Goal: Navigation & Orientation: Find specific page/section

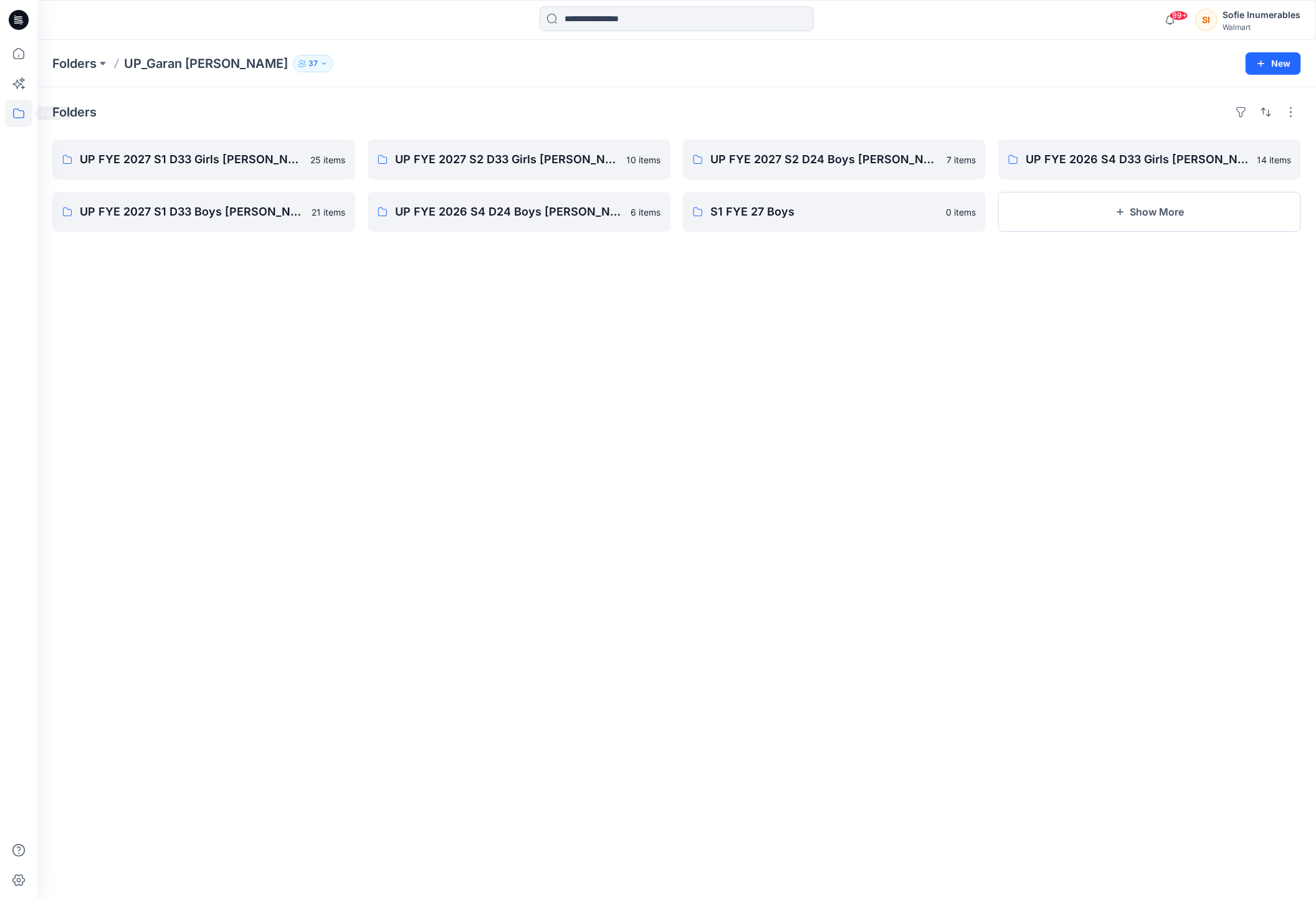
click at [21, 114] on icon at bounding box center [19, 114] width 28 height 28
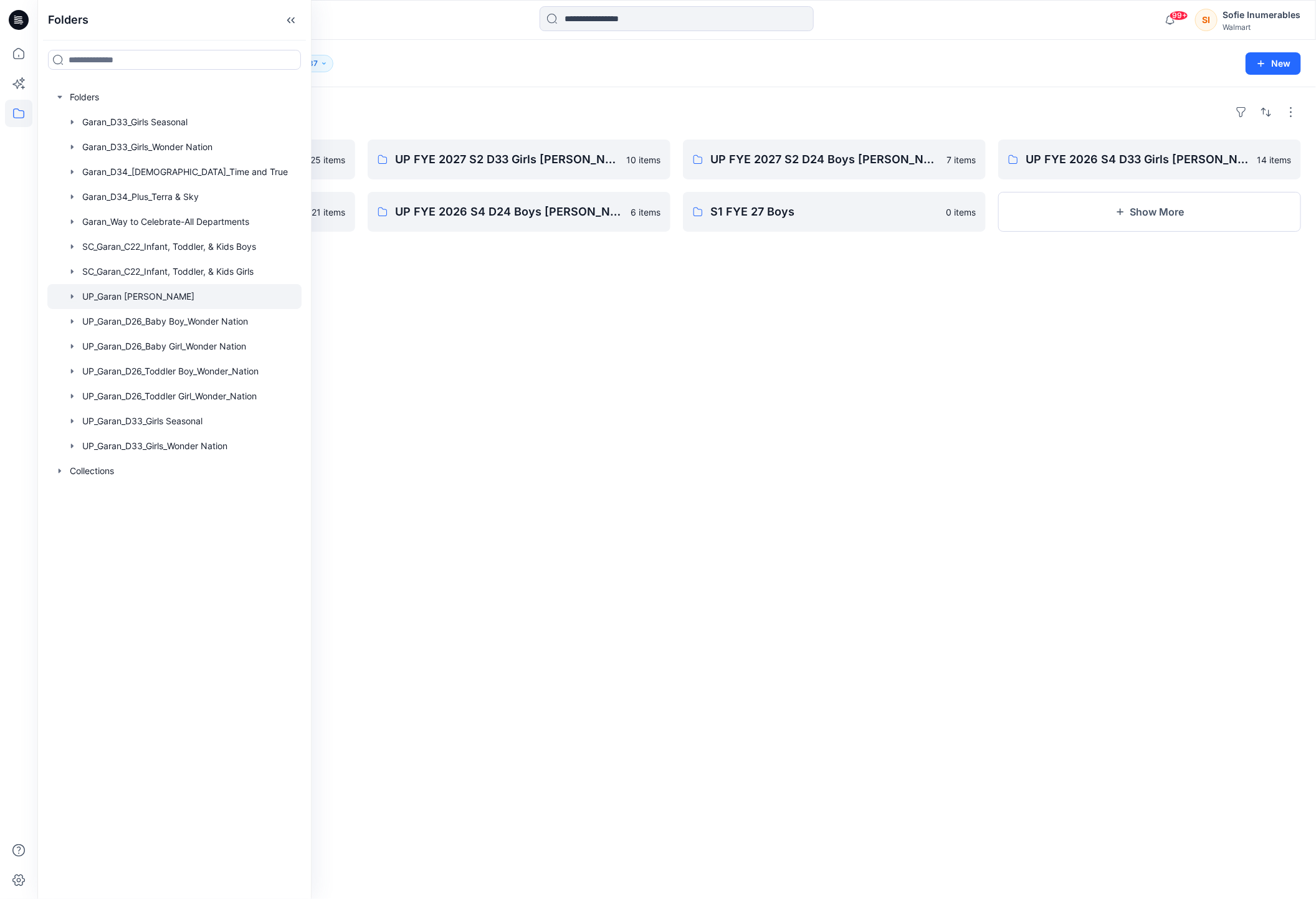
click at [77, 302] on icon "button" at bounding box center [72, 296] width 10 height 10
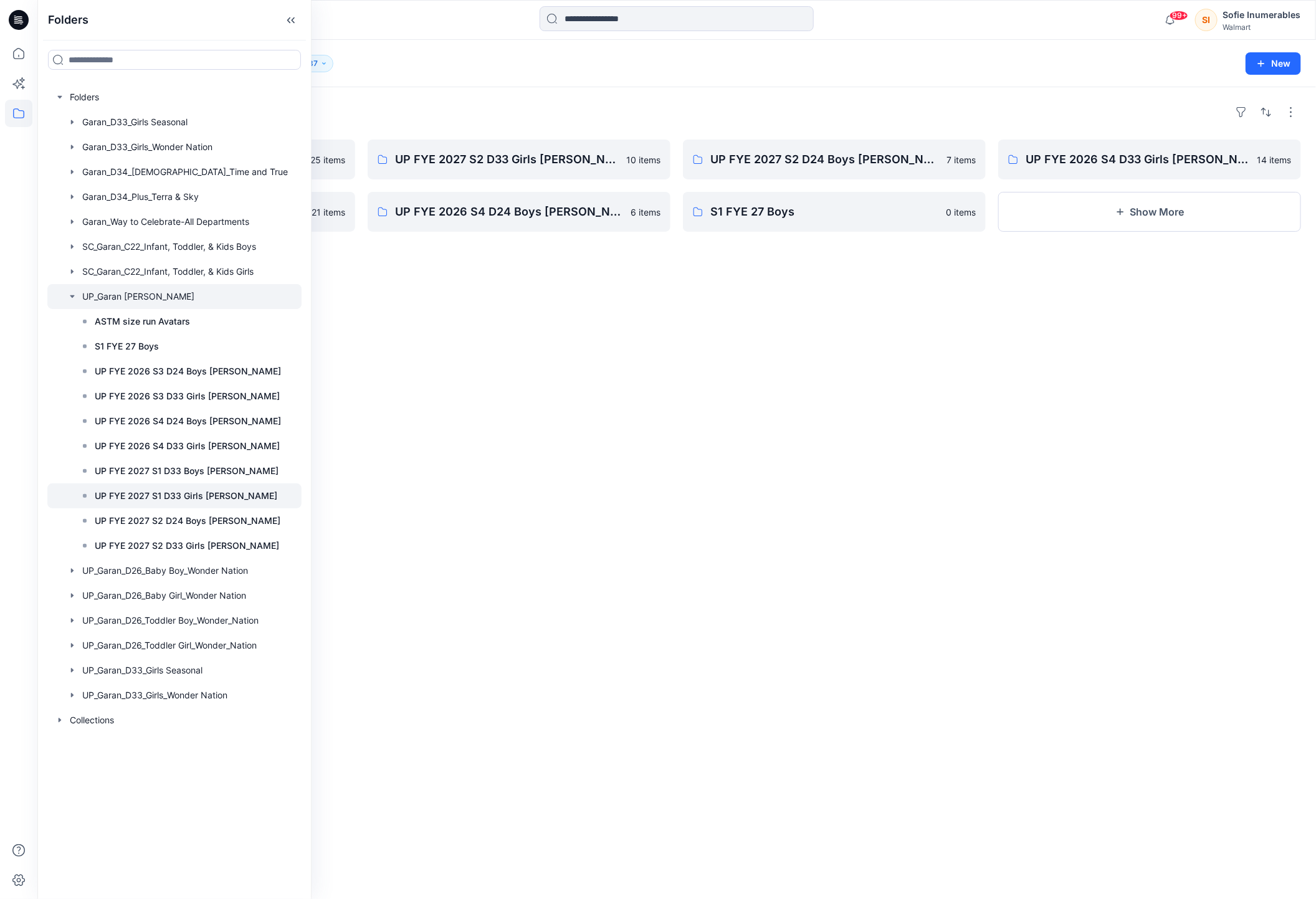
click at [149, 503] on p "UP FYE 2027 S1 D33 Girls Littles" at bounding box center [185, 496] width 183 height 15
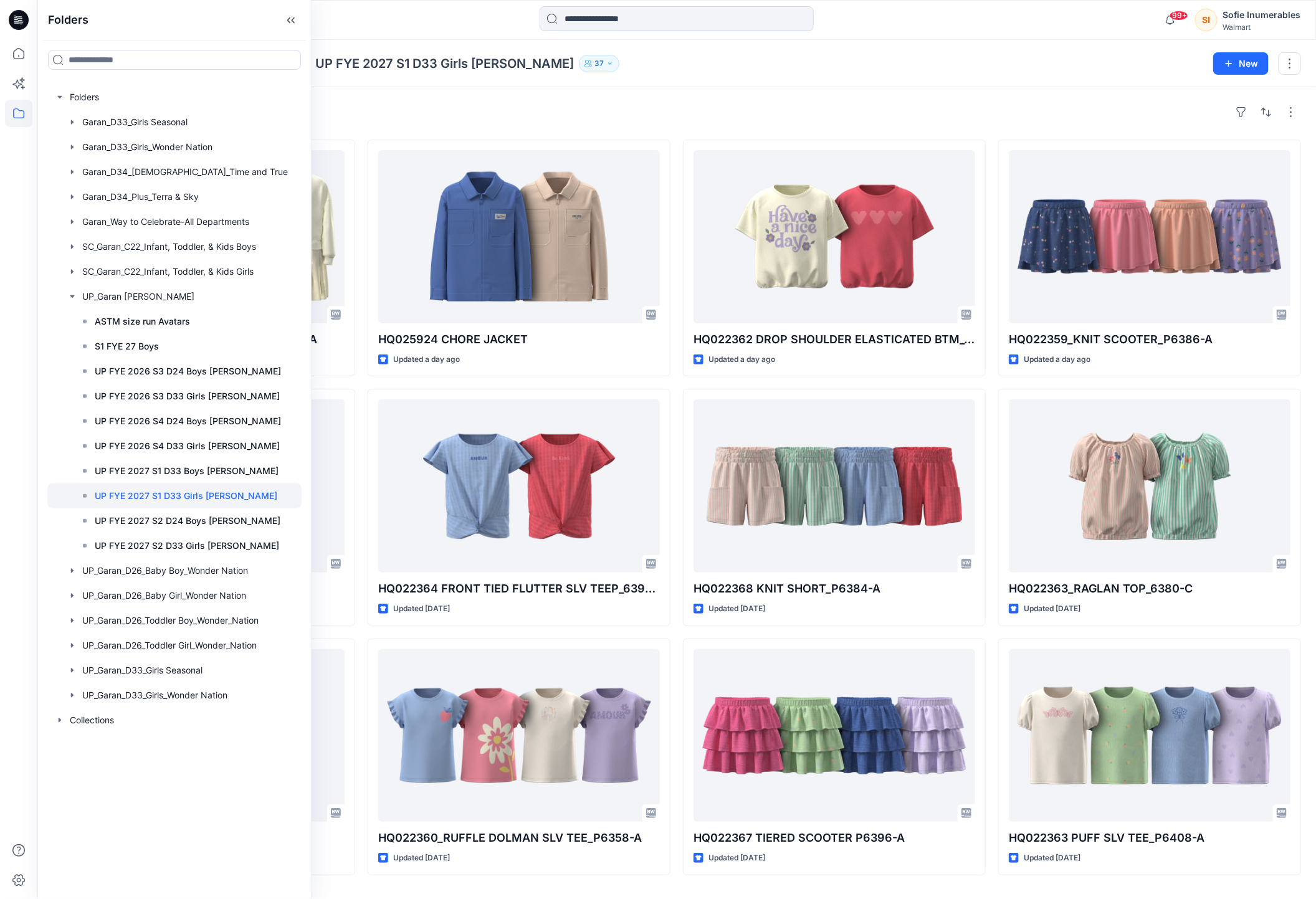
click at [176, 503] on p "UP FYE 2027 S1 D33 Girls Littles" at bounding box center [185, 496] width 183 height 15
click at [209, 503] on p "UP FYE 2027 S1 D33 Girls Littles" at bounding box center [185, 496] width 183 height 15
click at [754, 120] on div "Styles" at bounding box center [676, 112] width 1249 height 20
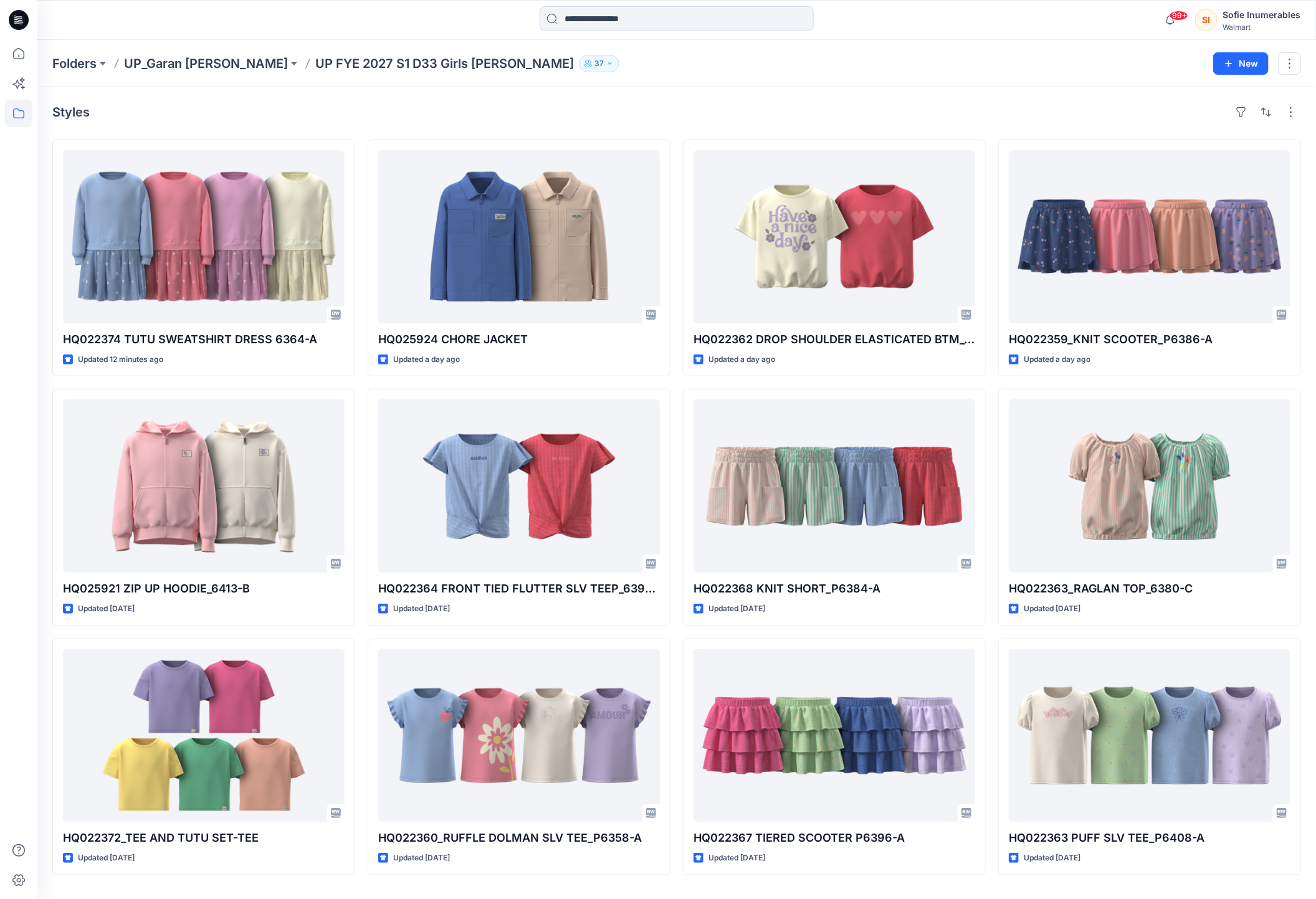
click at [29, 110] on icon at bounding box center [19, 114] width 28 height 28
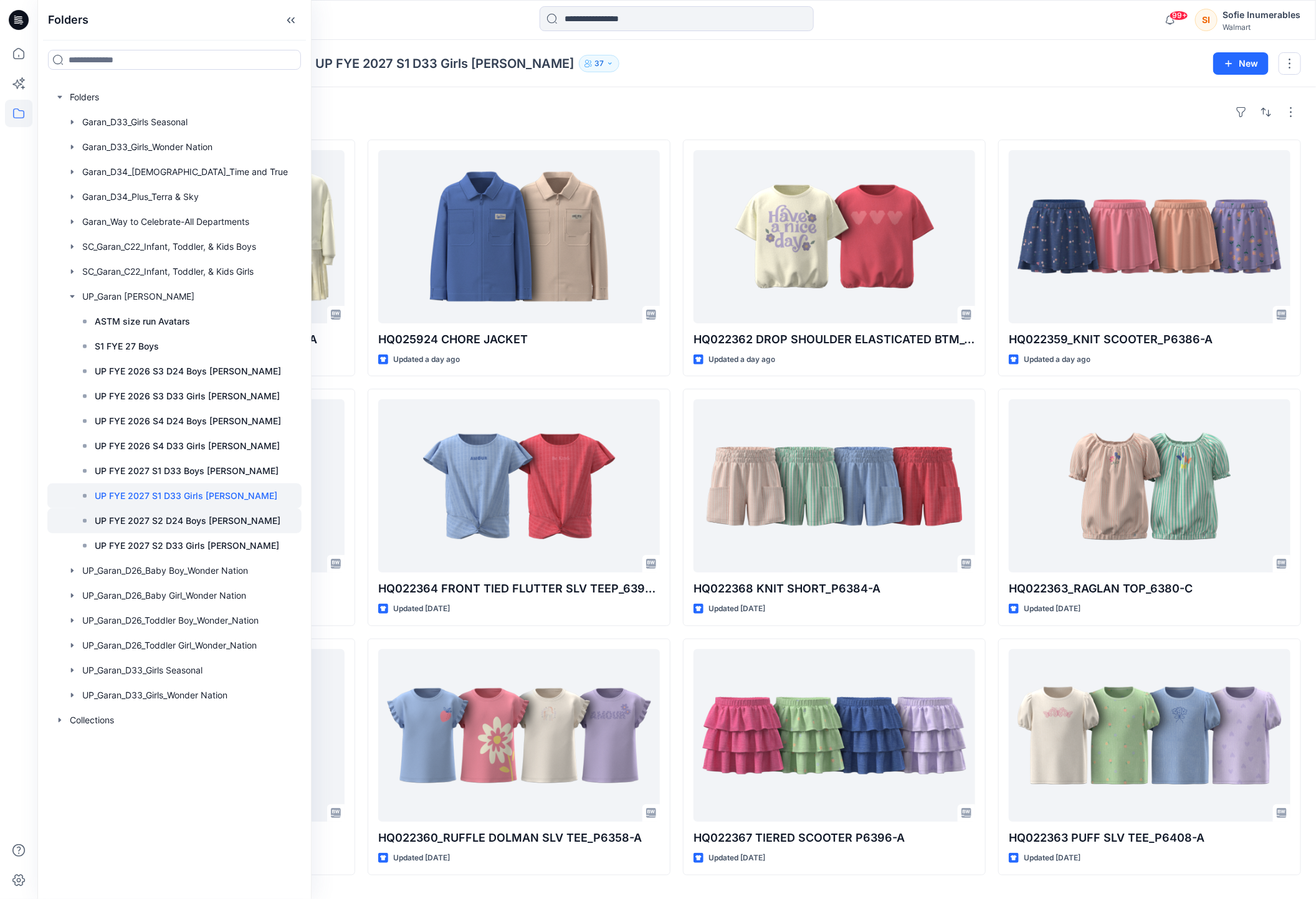
click at [213, 528] on p "UP FYE 2027 S2 D24 Boys Littles" at bounding box center [187, 521] width 186 height 15
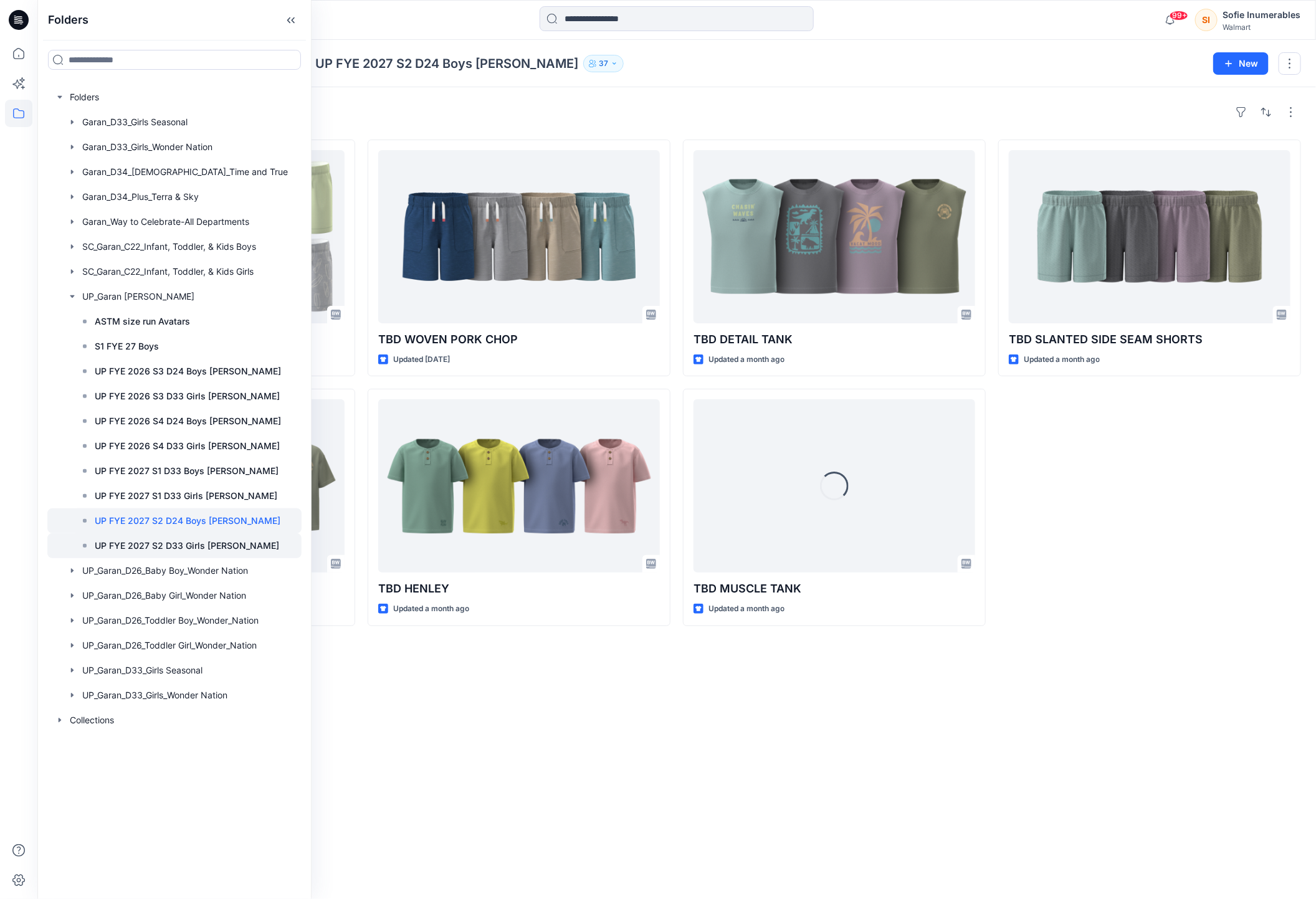
click at [212, 553] on p "UP FYE 2027 S2 D33 Girls Littles" at bounding box center [187, 546] width 185 height 15
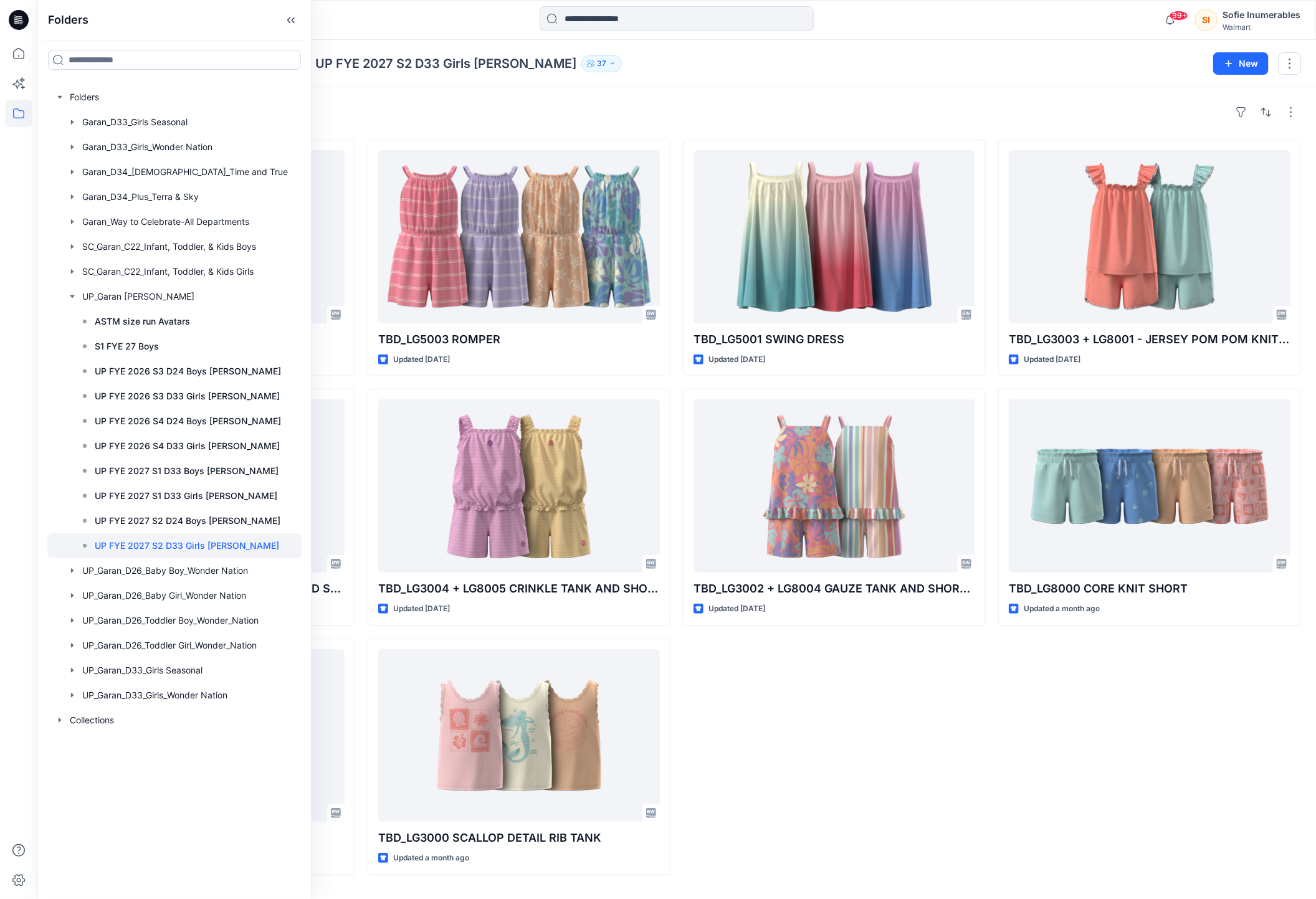
click at [436, 110] on div "Styles" at bounding box center [676, 112] width 1249 height 20
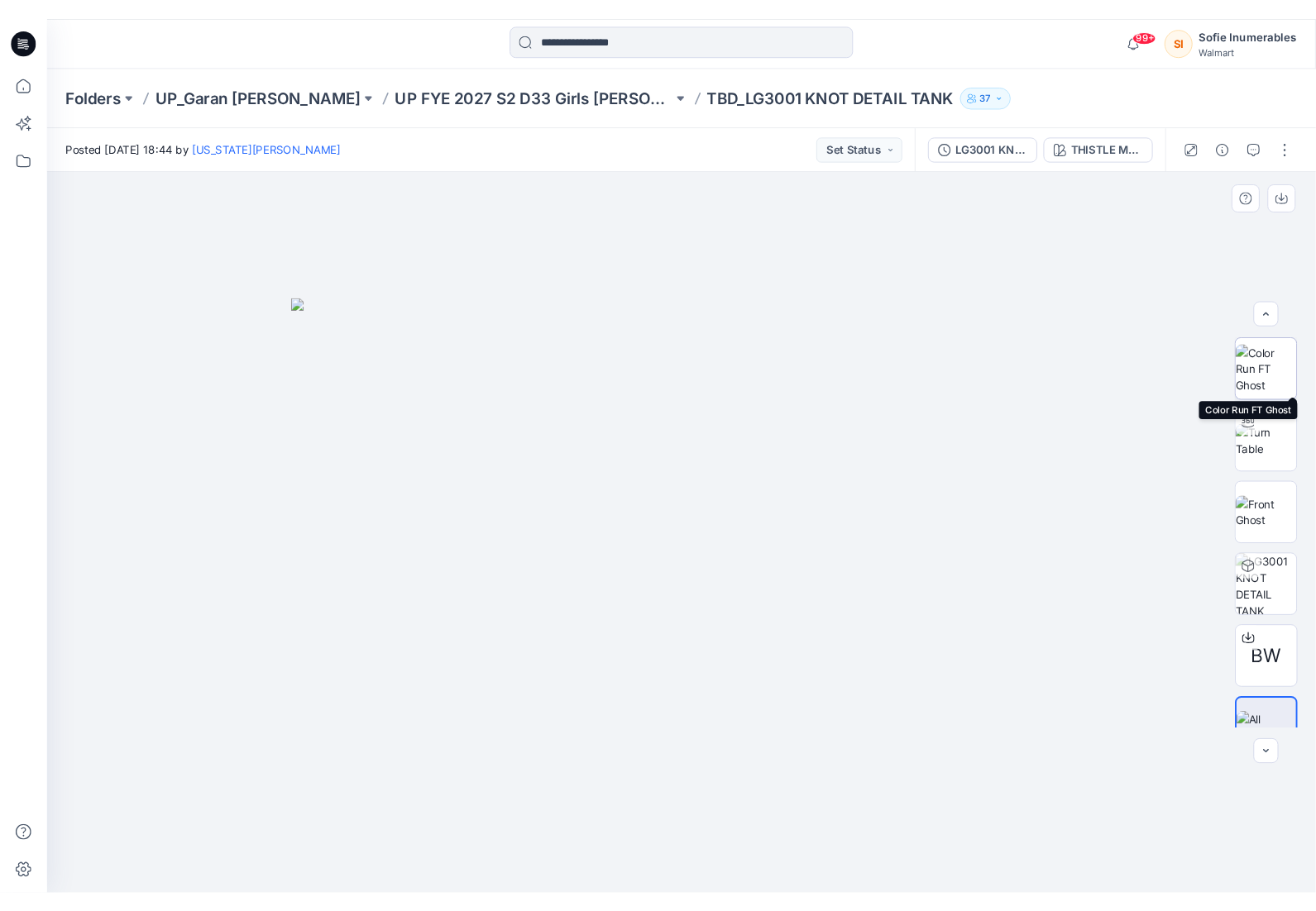
scroll to position [33, 0]
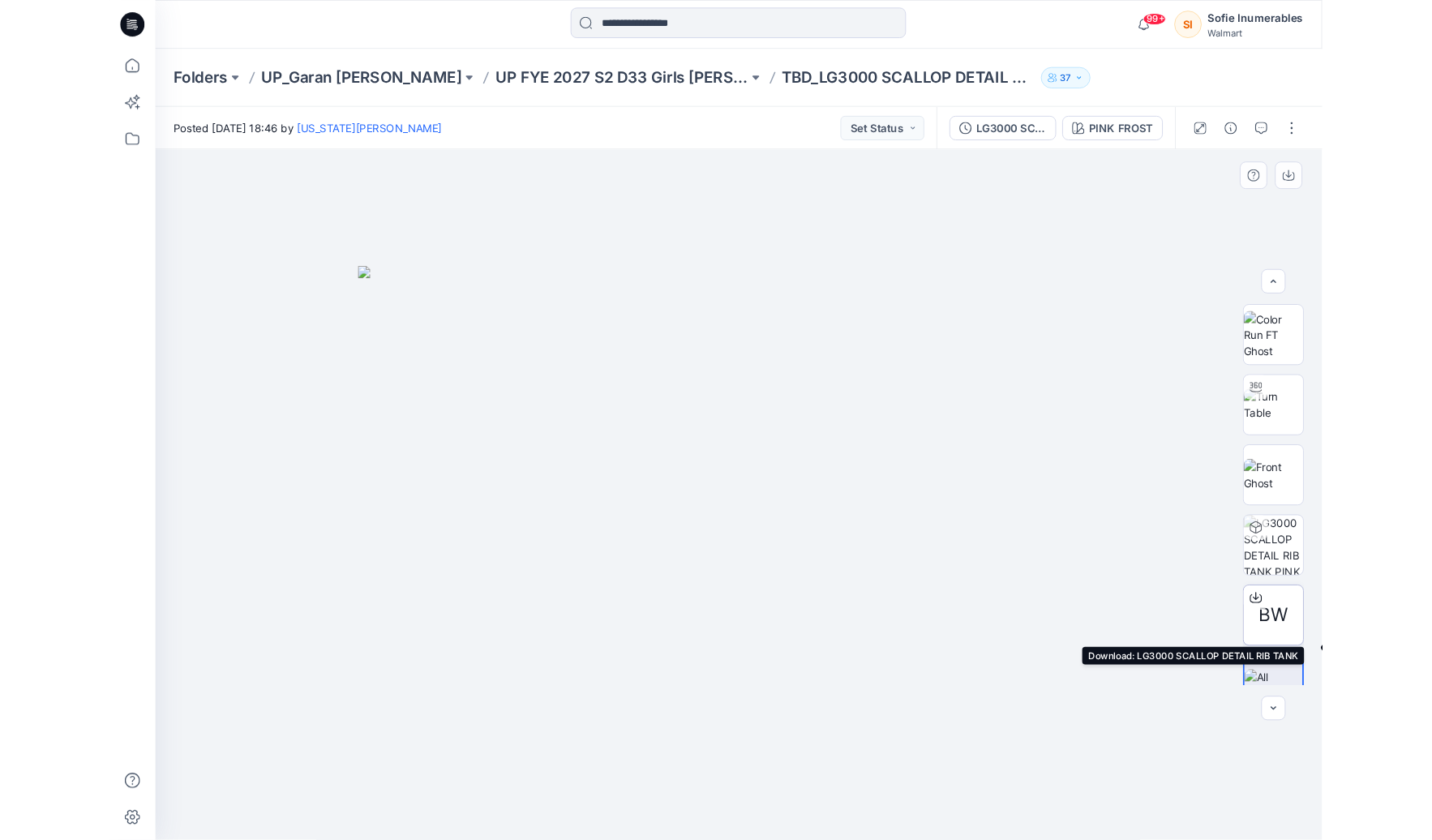
scroll to position [33, 0]
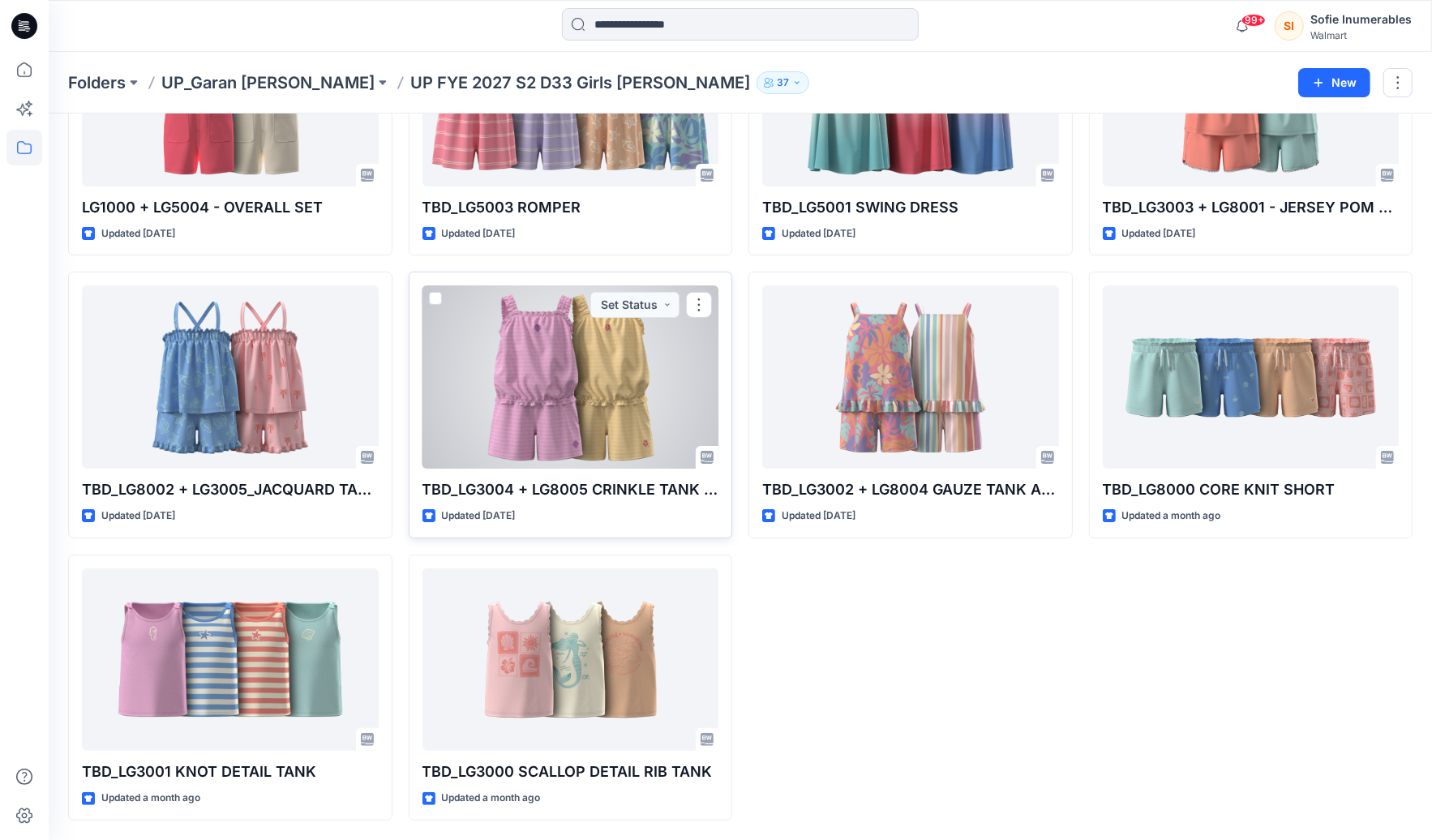
scroll to position [260, 0]
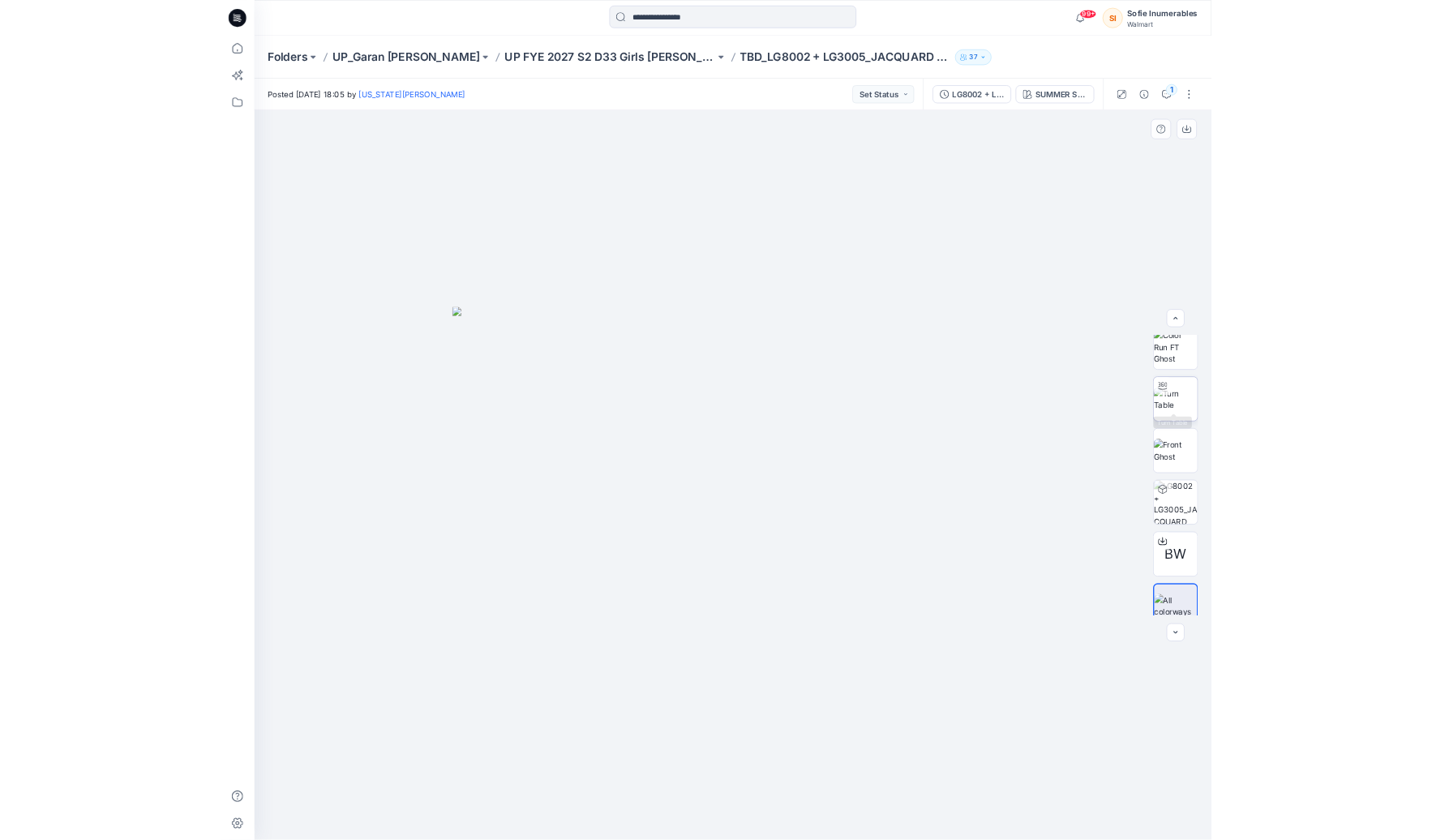
scroll to position [33, 0]
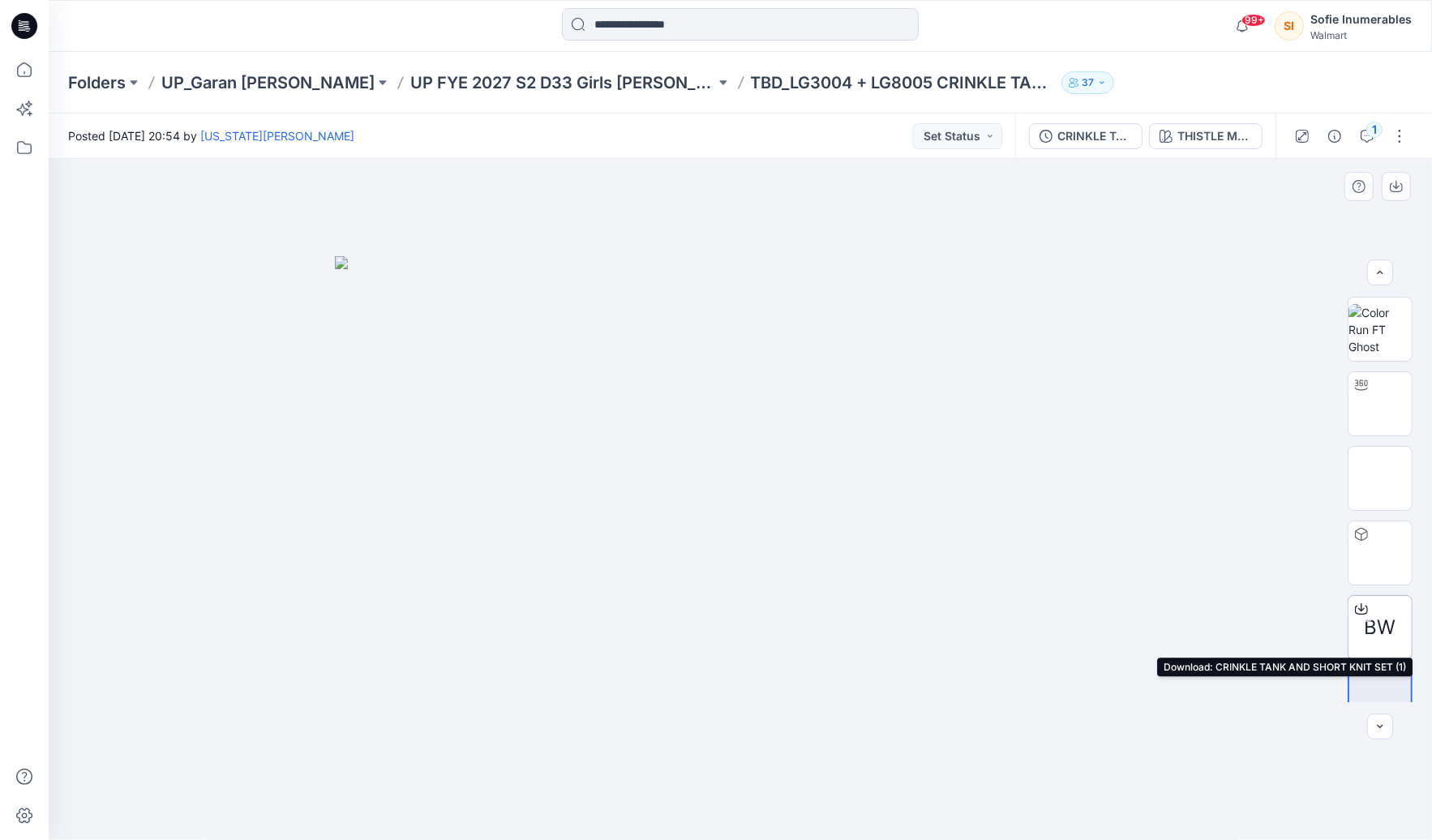
scroll to position [33, 0]
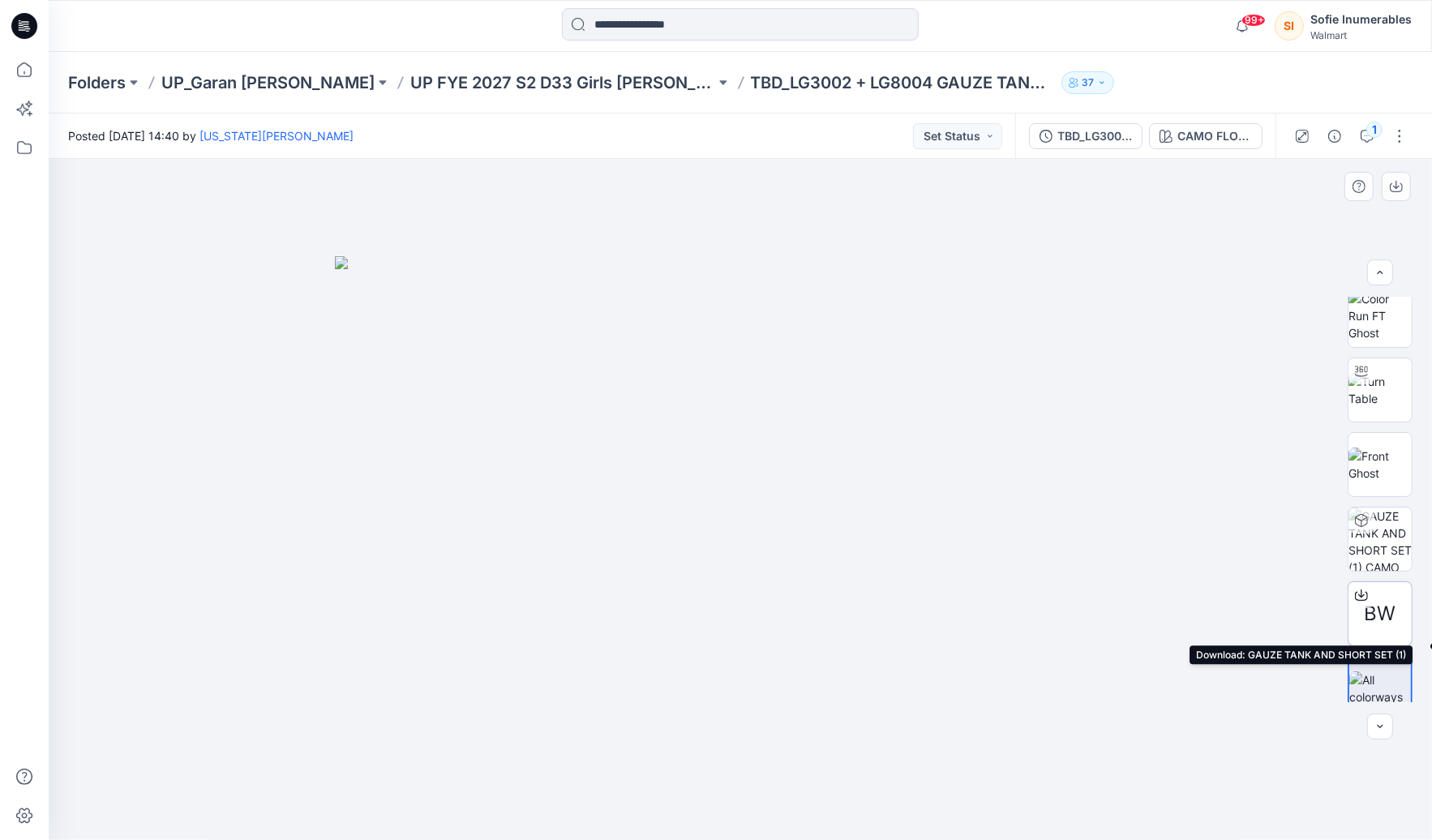
scroll to position [33, 0]
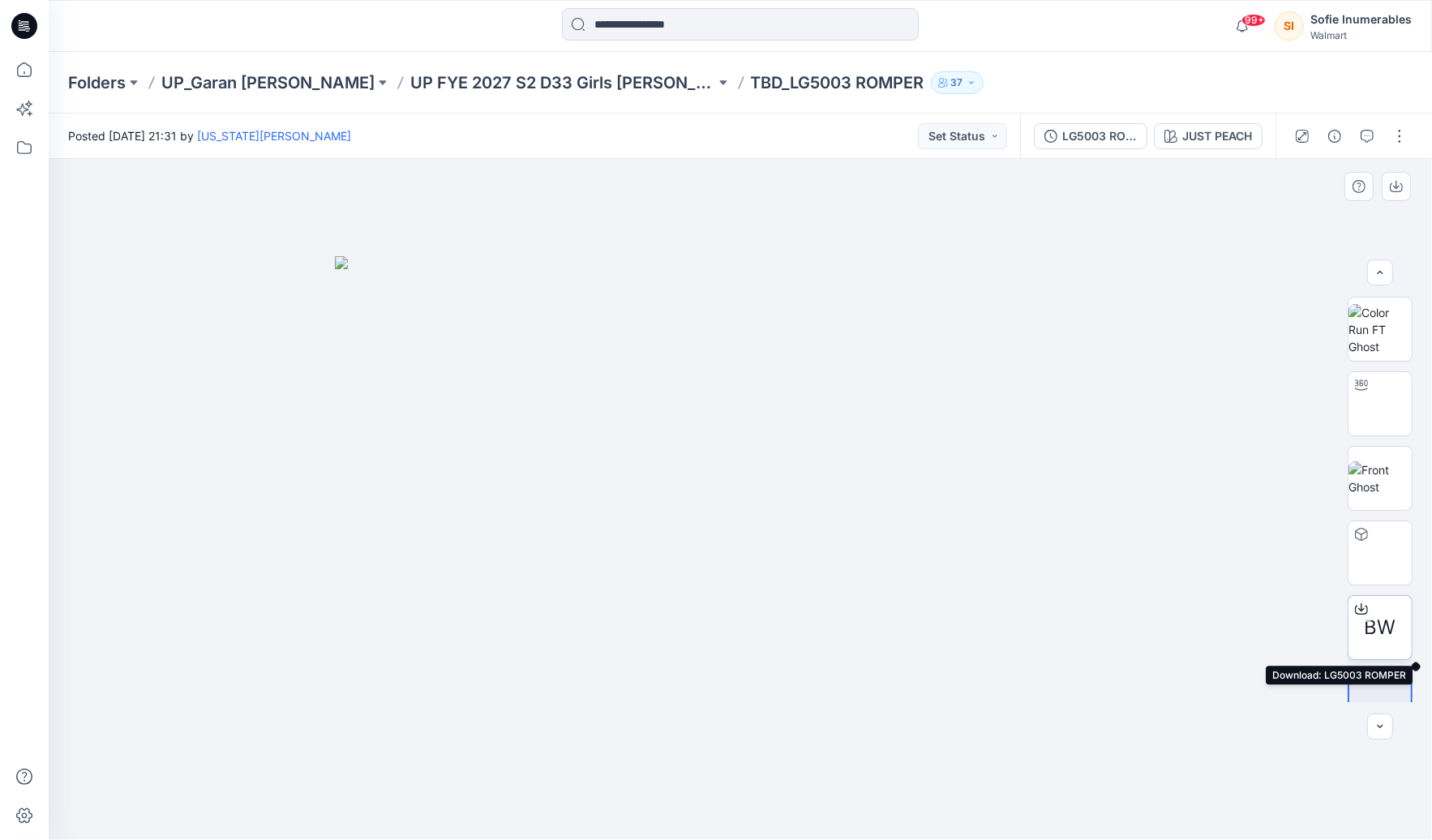
scroll to position [33, 0]
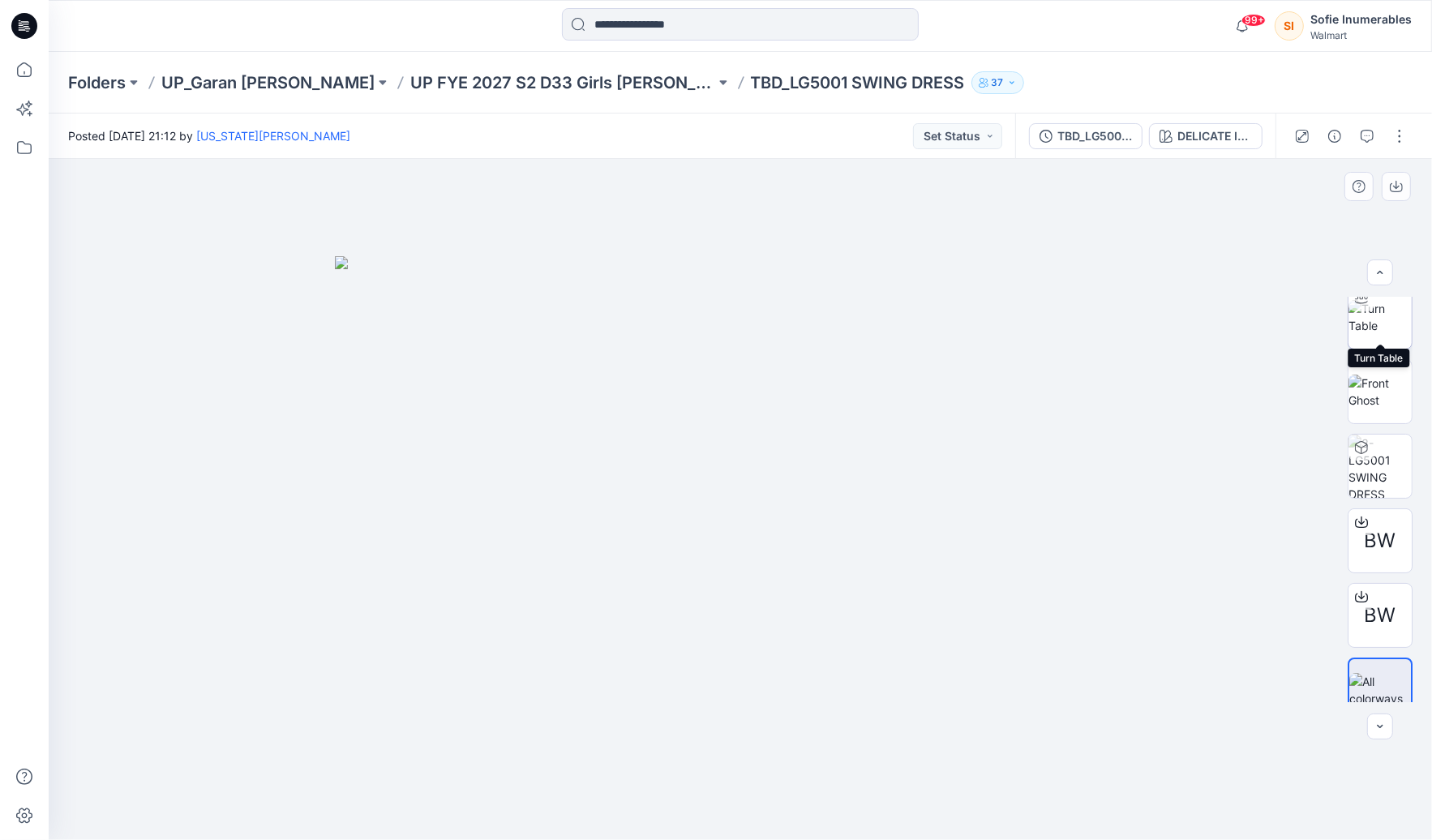
scroll to position [107, 0]
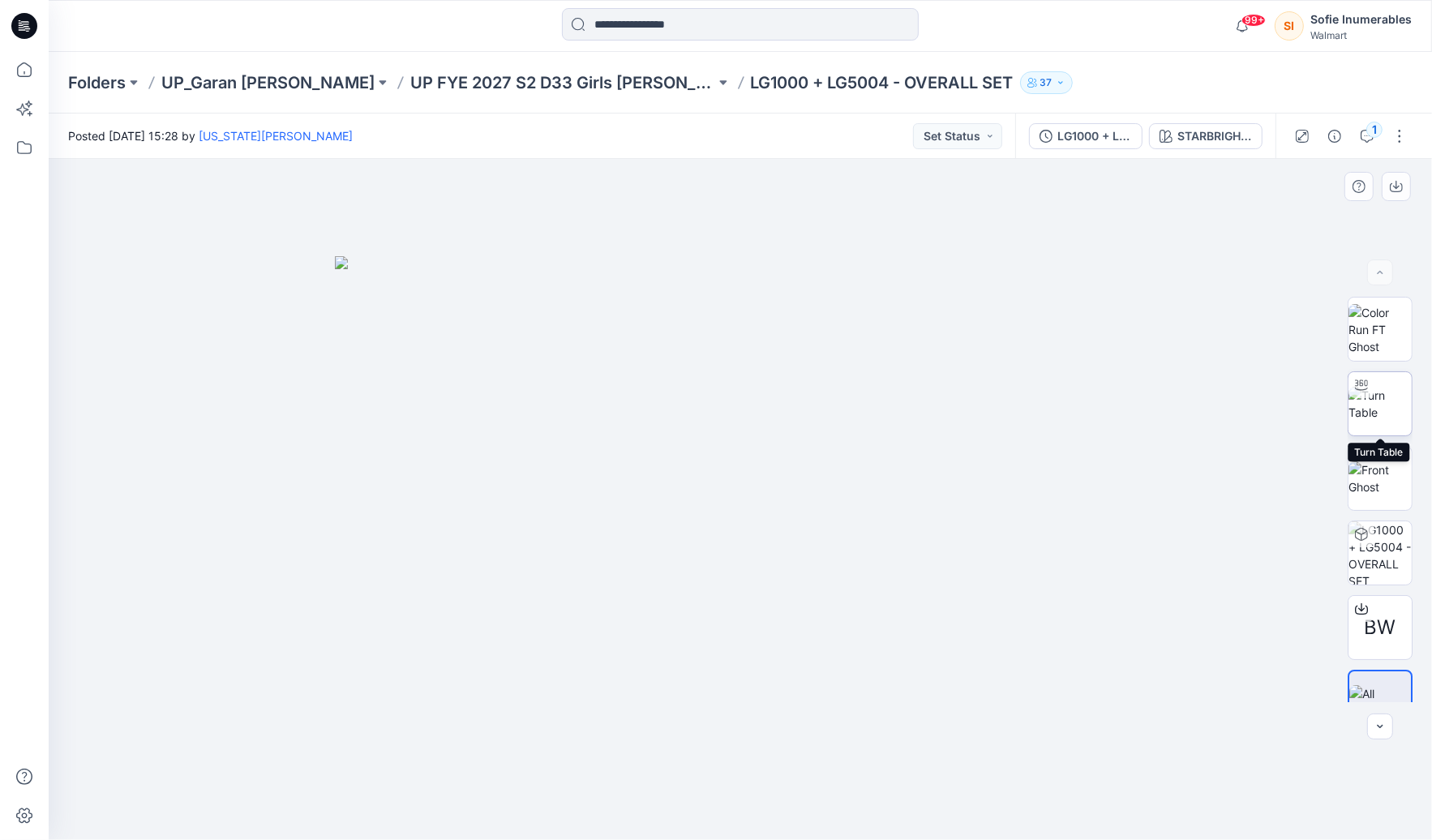
scroll to position [33, 0]
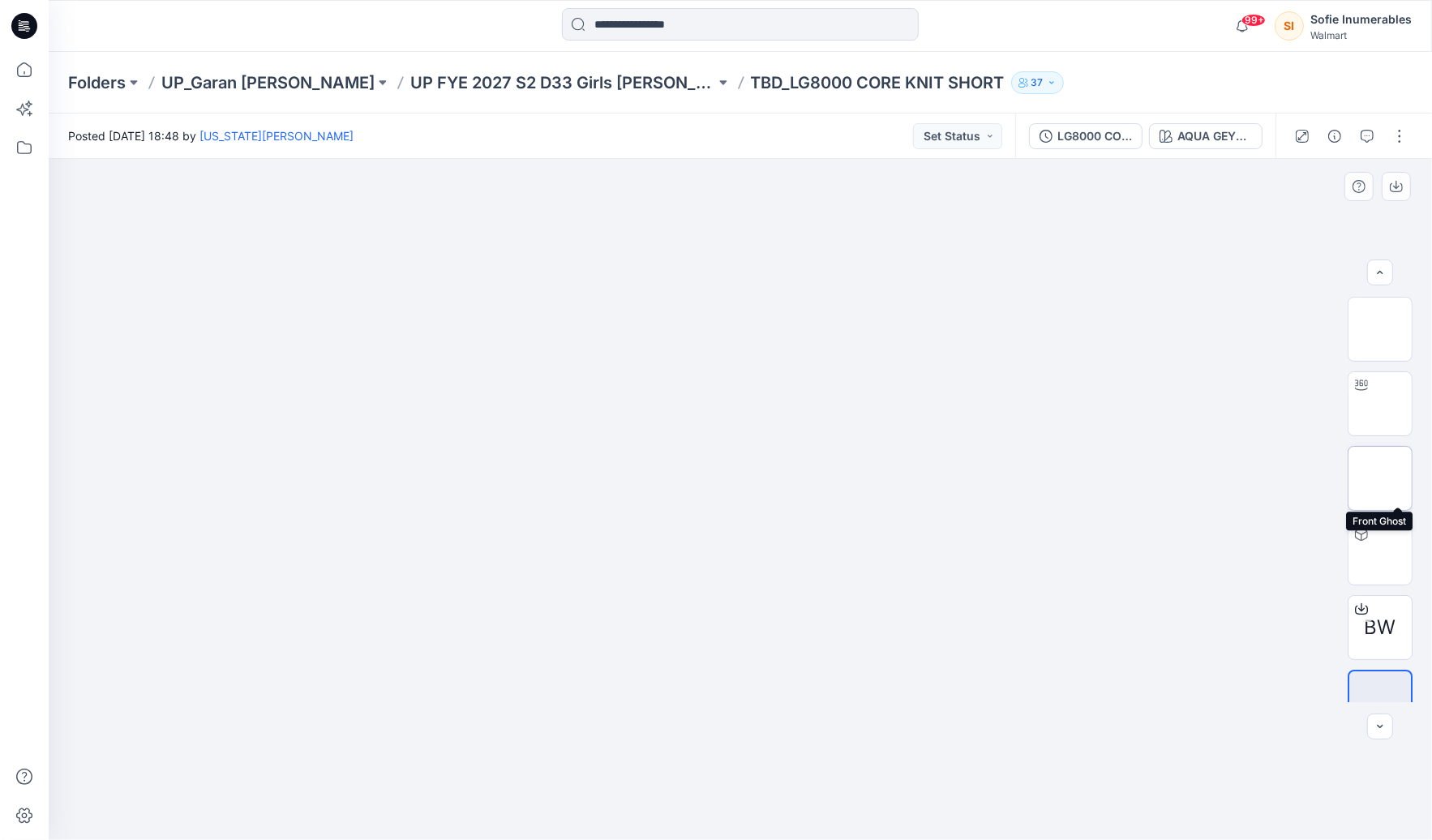
scroll to position [33, 0]
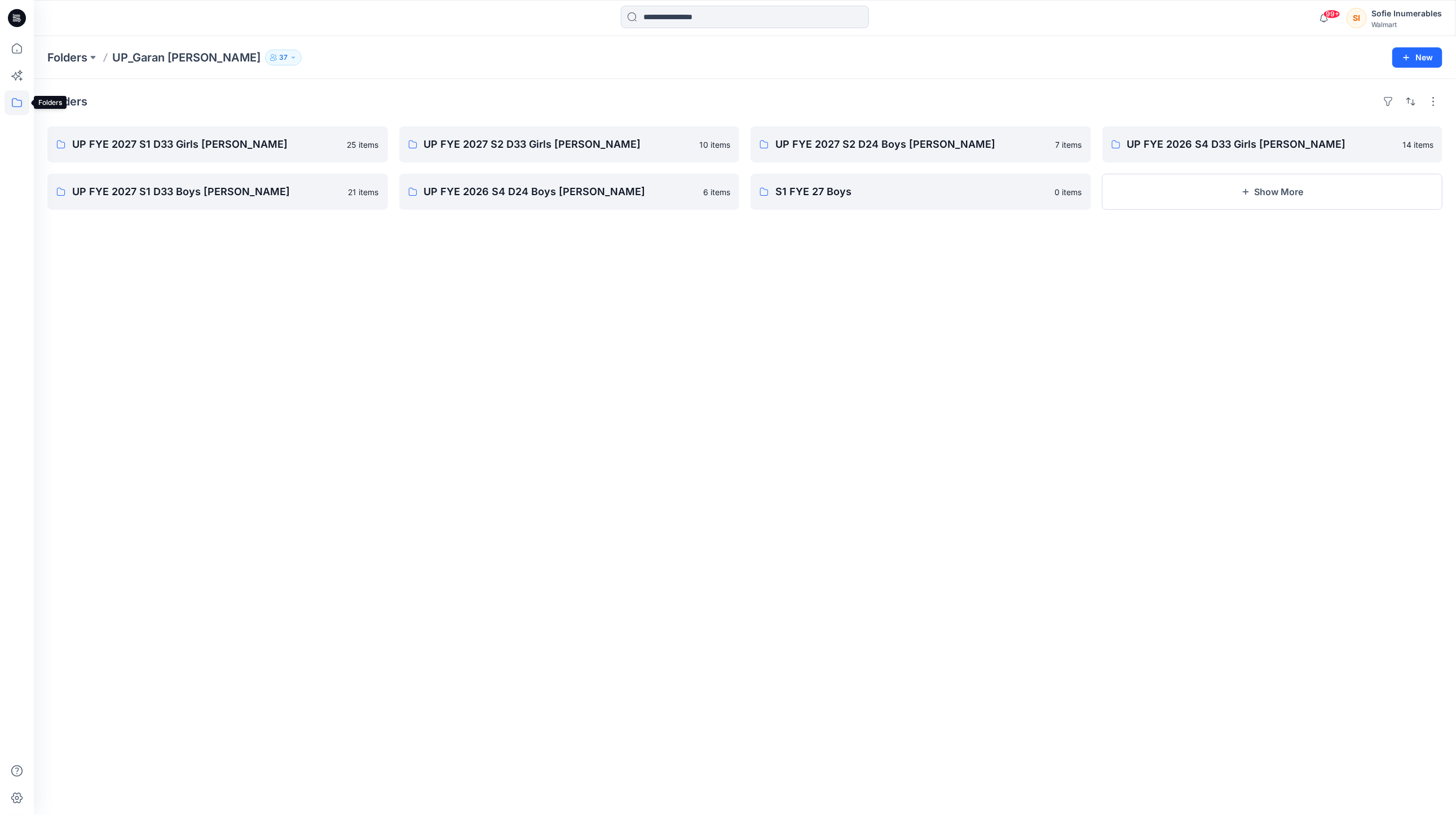
click at [19, 101] on icon at bounding box center [17, 103] width 25 height 25
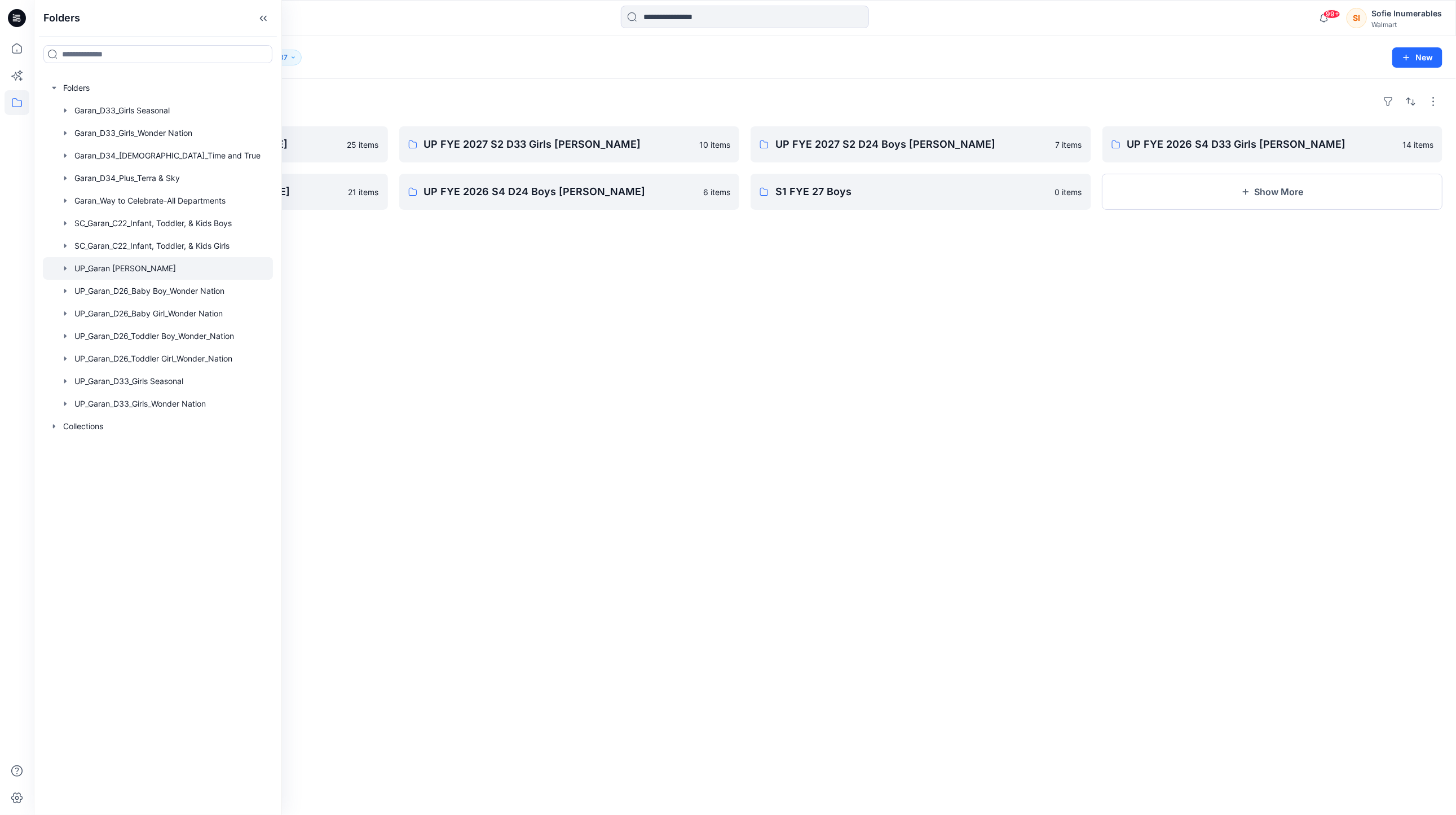
click at [70, 273] on icon "button" at bounding box center [65, 268] width 9 height 9
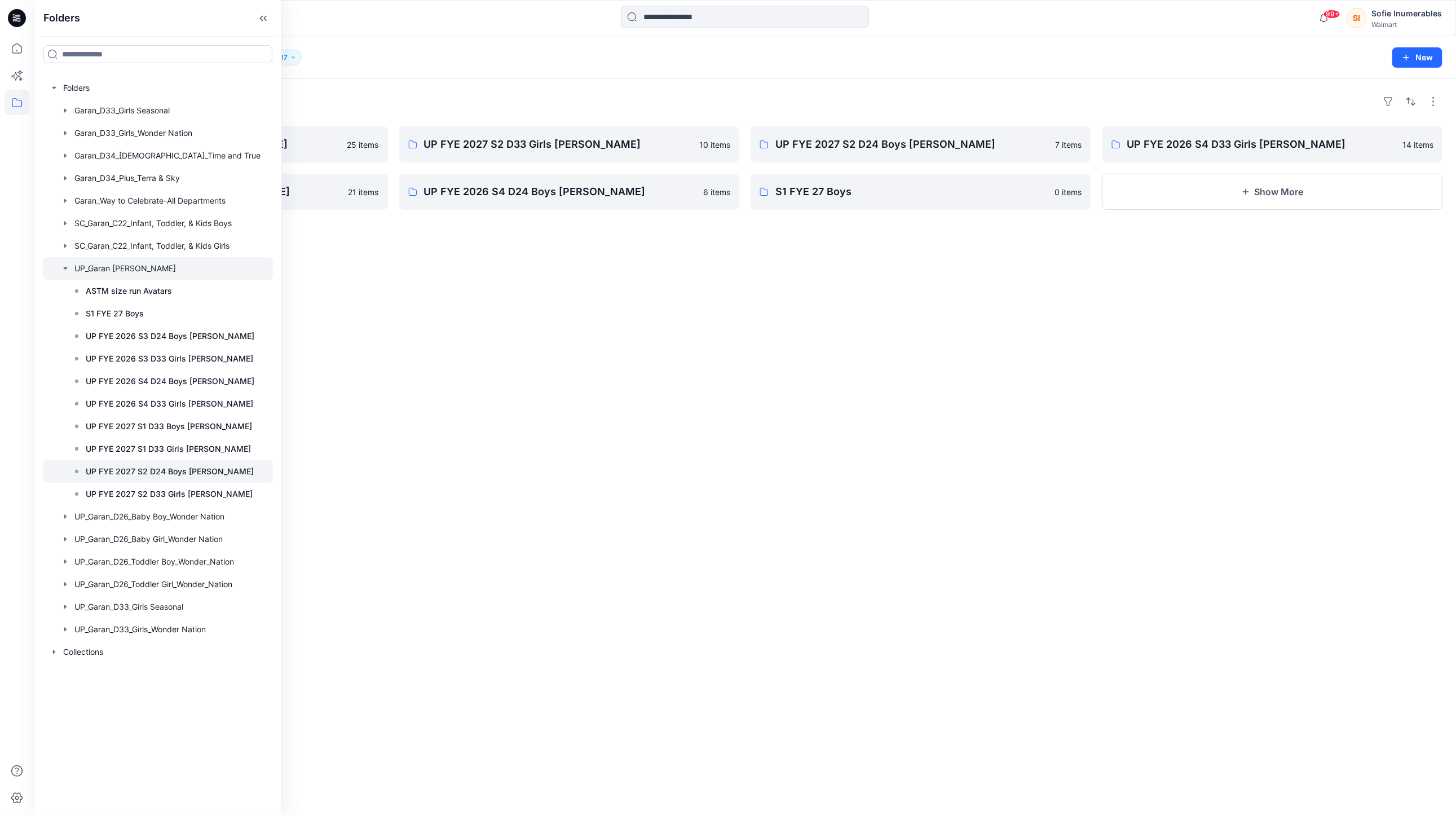
click at [179, 478] on p "UP FYE 2027 S2 D24 Boys Littles" at bounding box center [170, 472] width 168 height 14
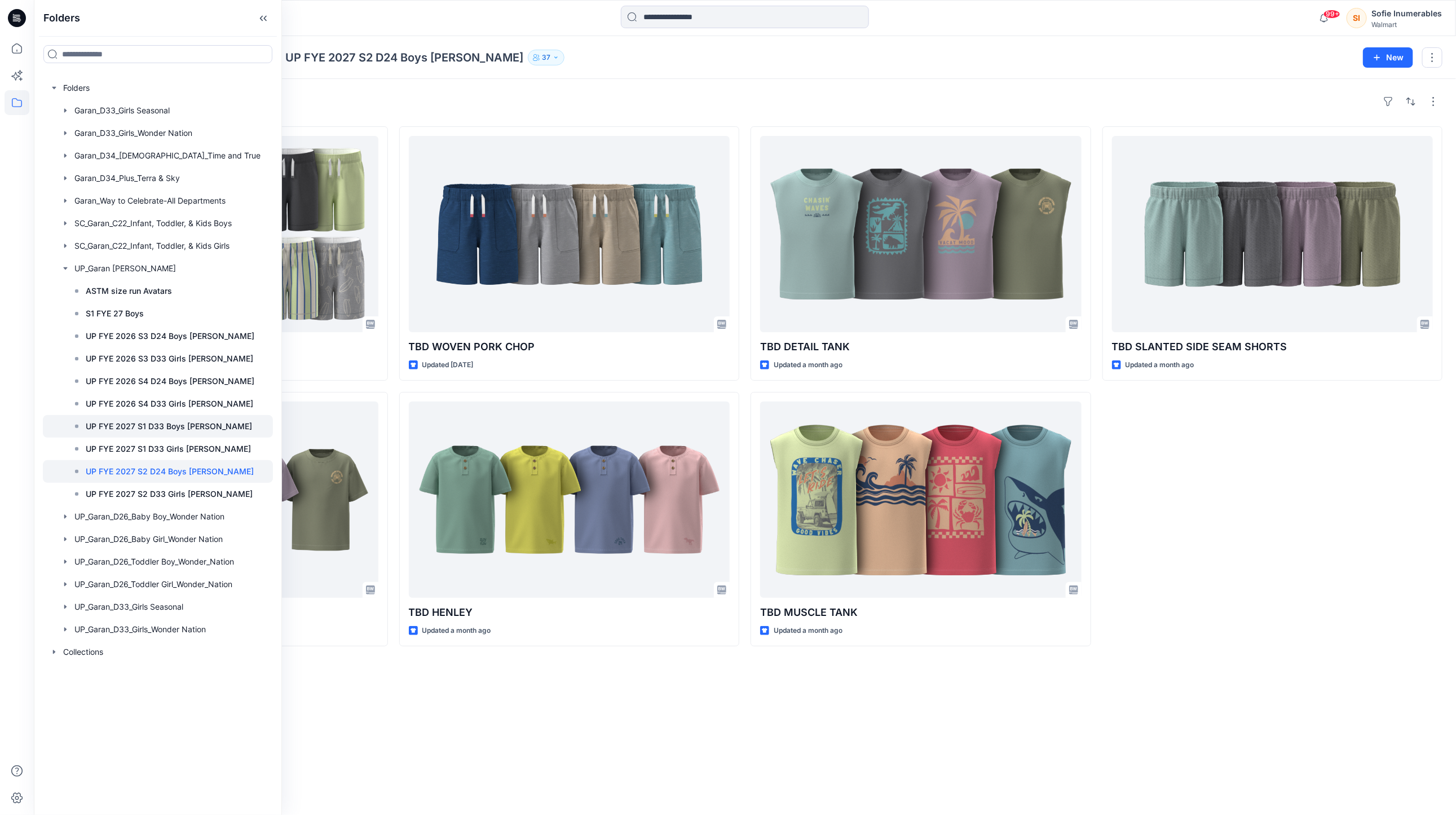
click at [192, 433] on p "UP FYE 2027 S1 D33 Boys Littles" at bounding box center [168, 427] width 166 height 14
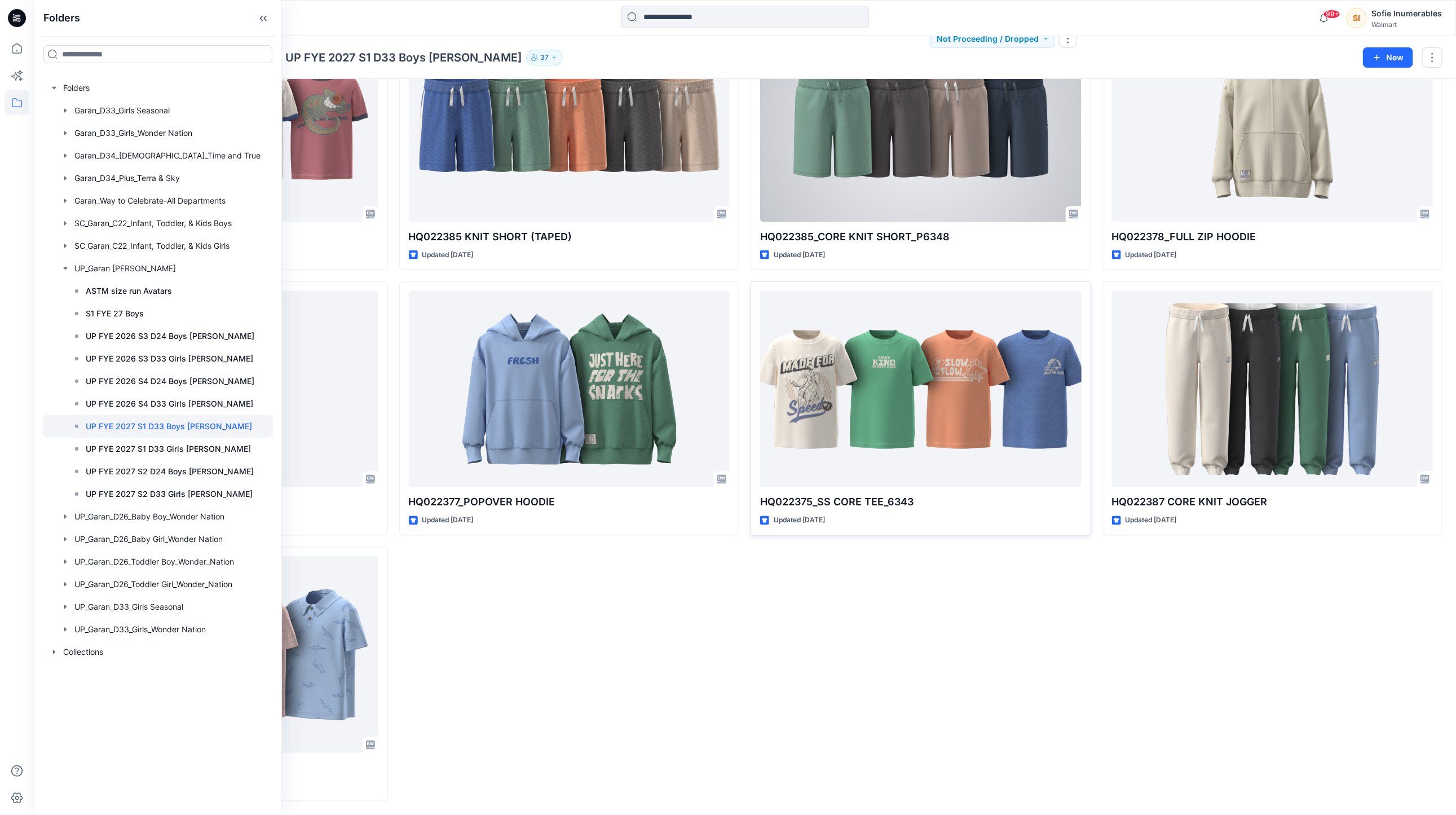
scroll to position [989, 0]
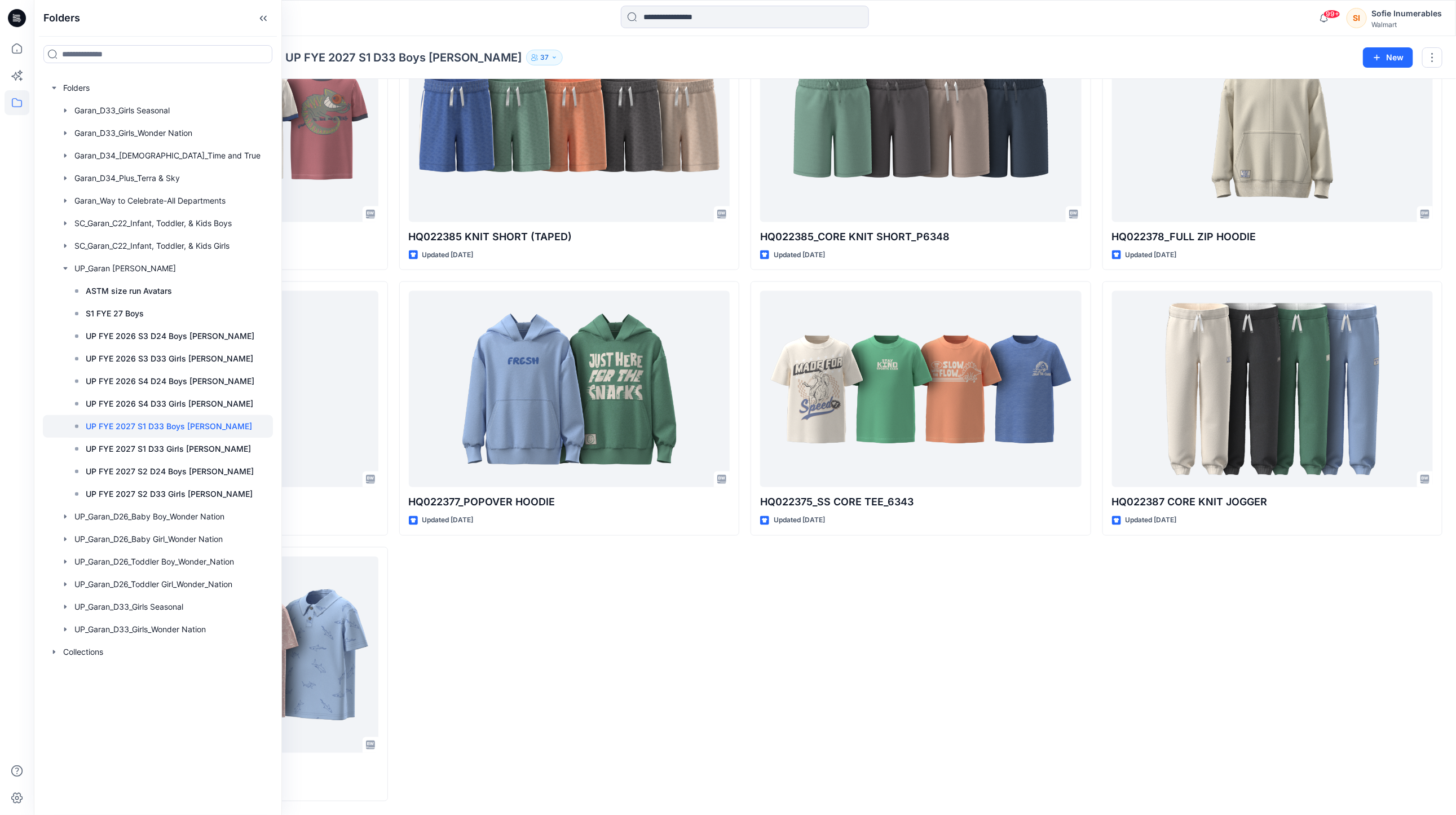
click at [719, 686] on div "HQ025925 SLUB HENLEY Updated a day ago HQ022388_JOGGER Updated 2 days ago HQ022…" at bounding box center [570, 11] width 340 height 1582
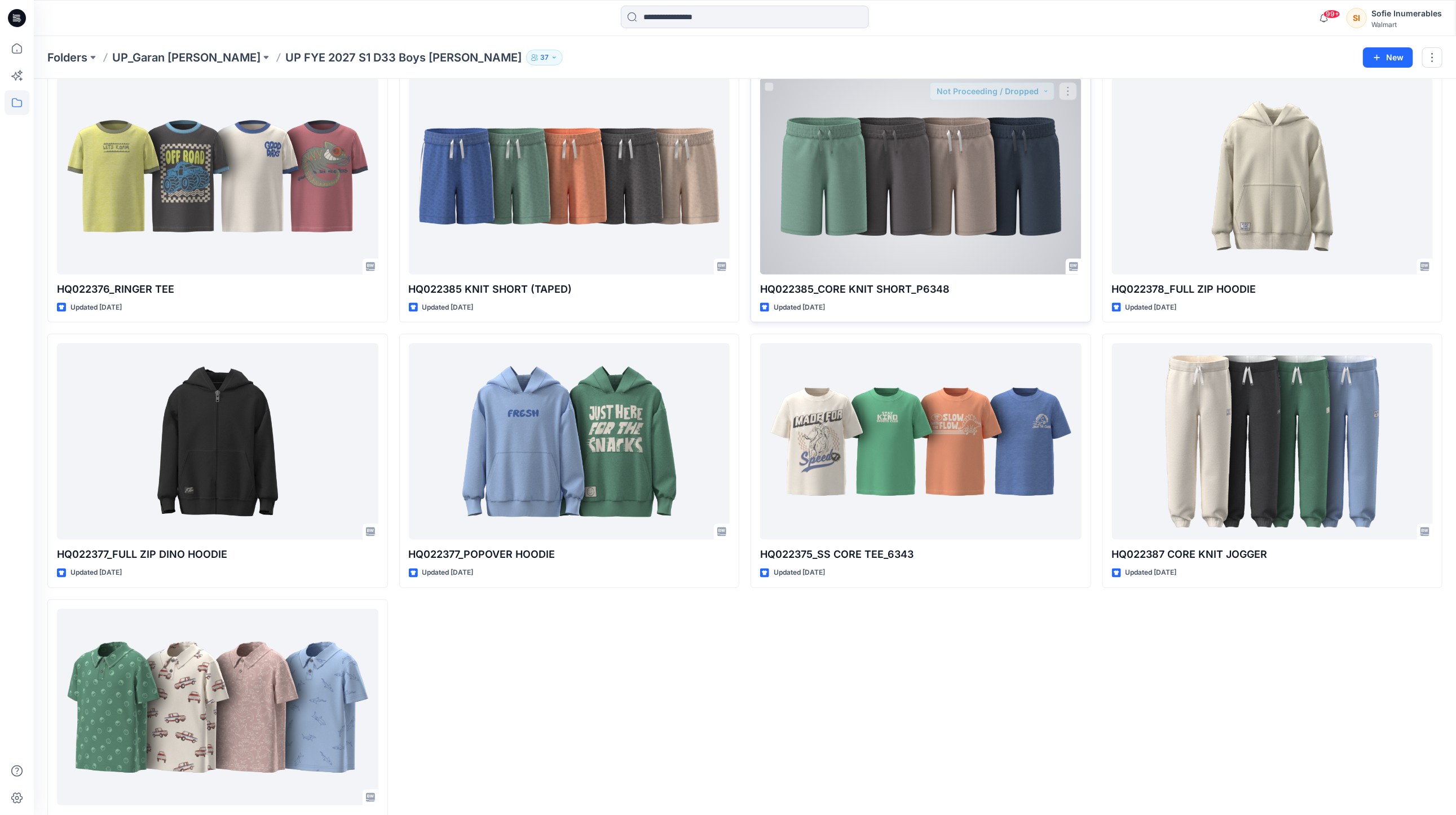
scroll to position [879, 0]
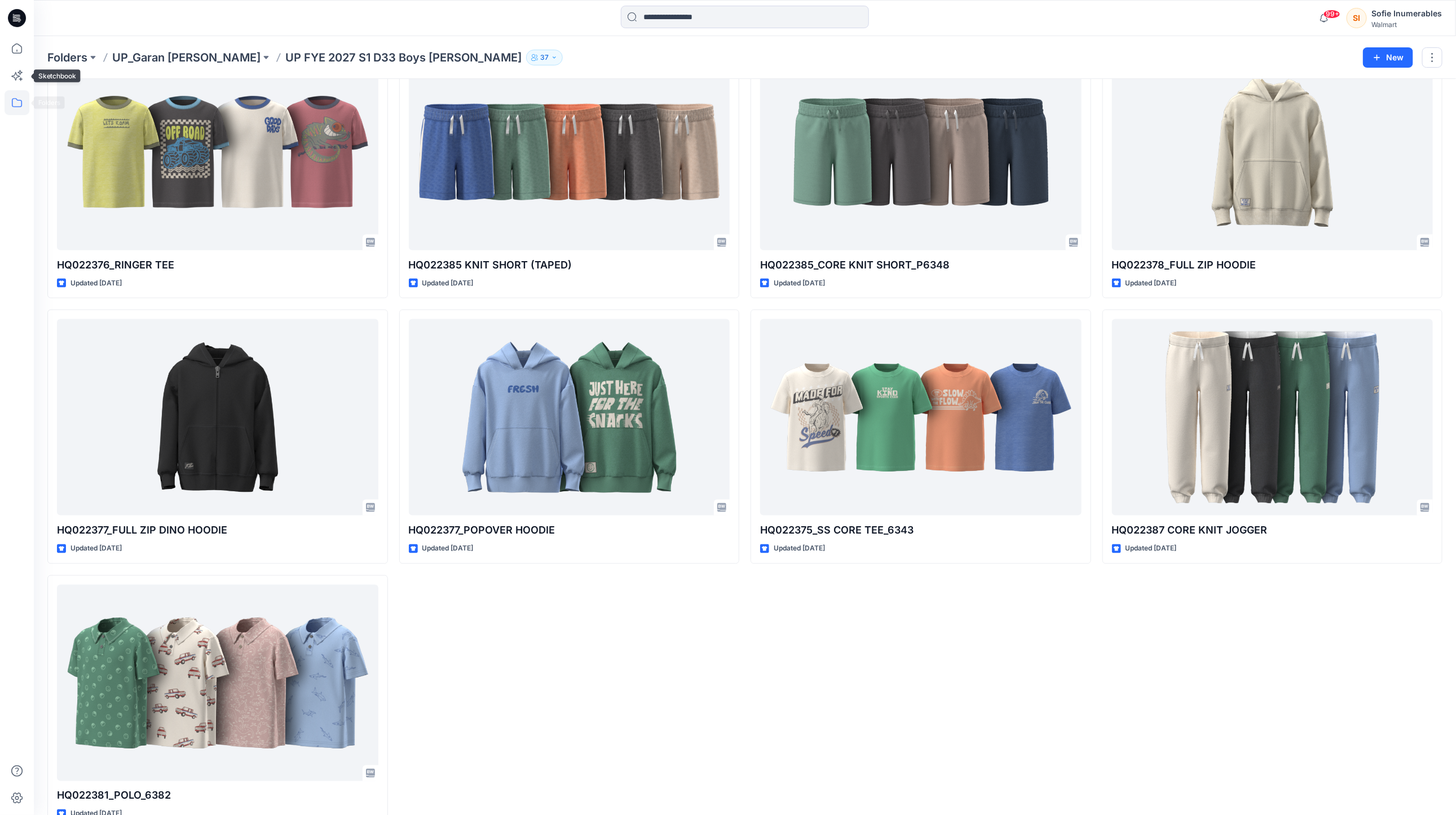
click at [23, 93] on icon at bounding box center [17, 103] width 25 height 25
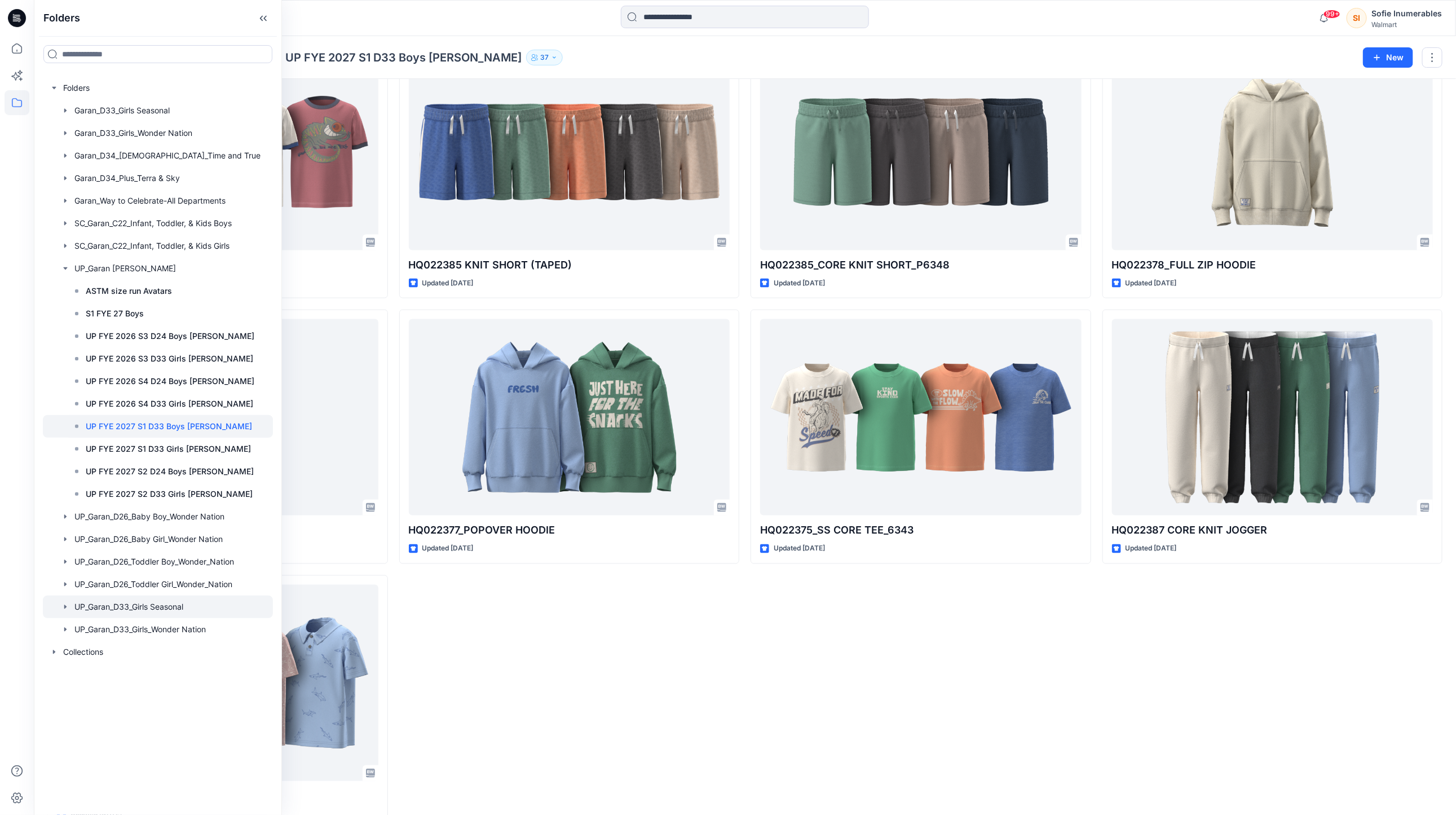
click at [106, 618] on div at bounding box center [158, 607] width 230 height 23
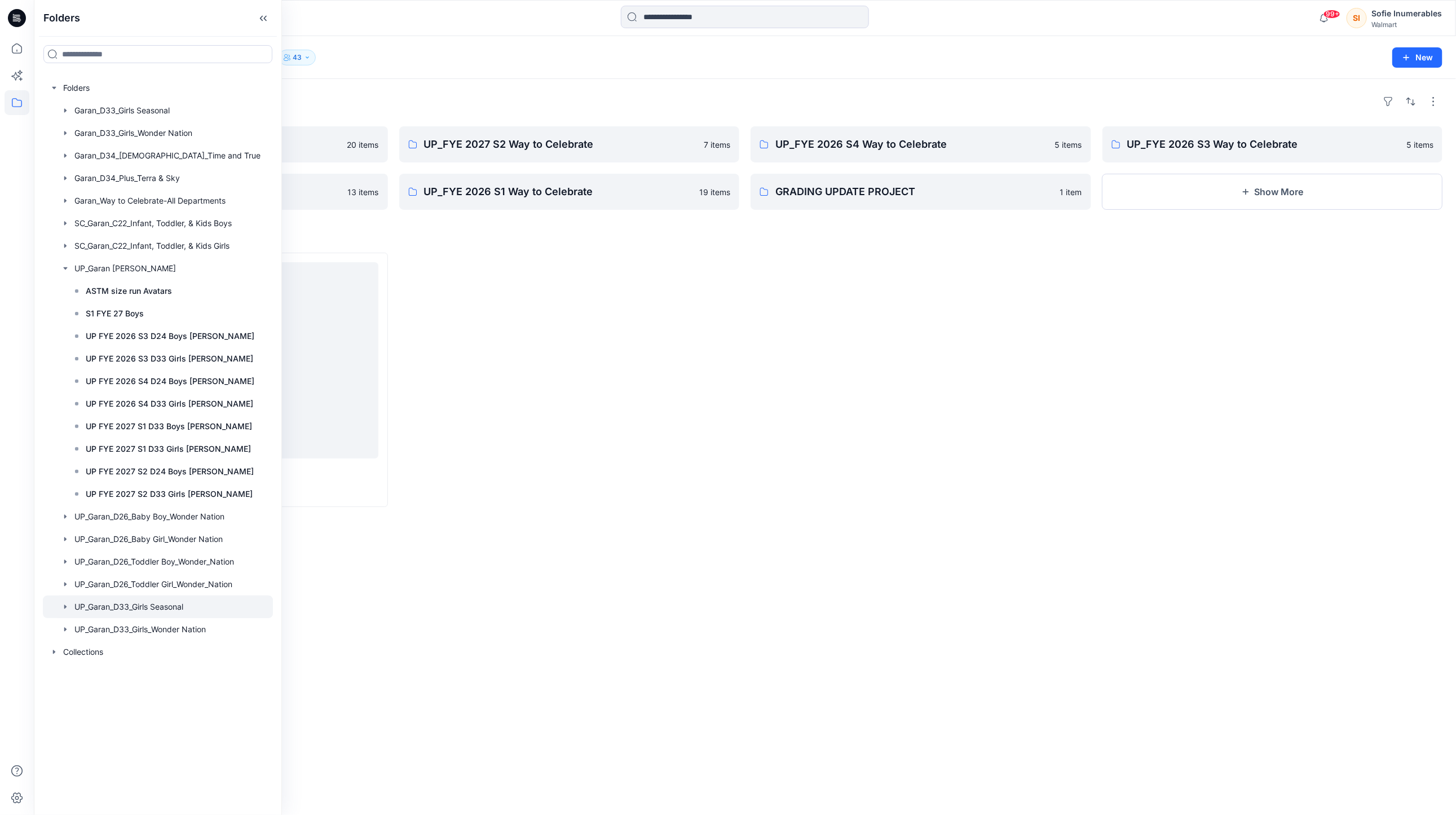
click at [70, 611] on icon "button" at bounding box center [65, 607] width 9 height 9
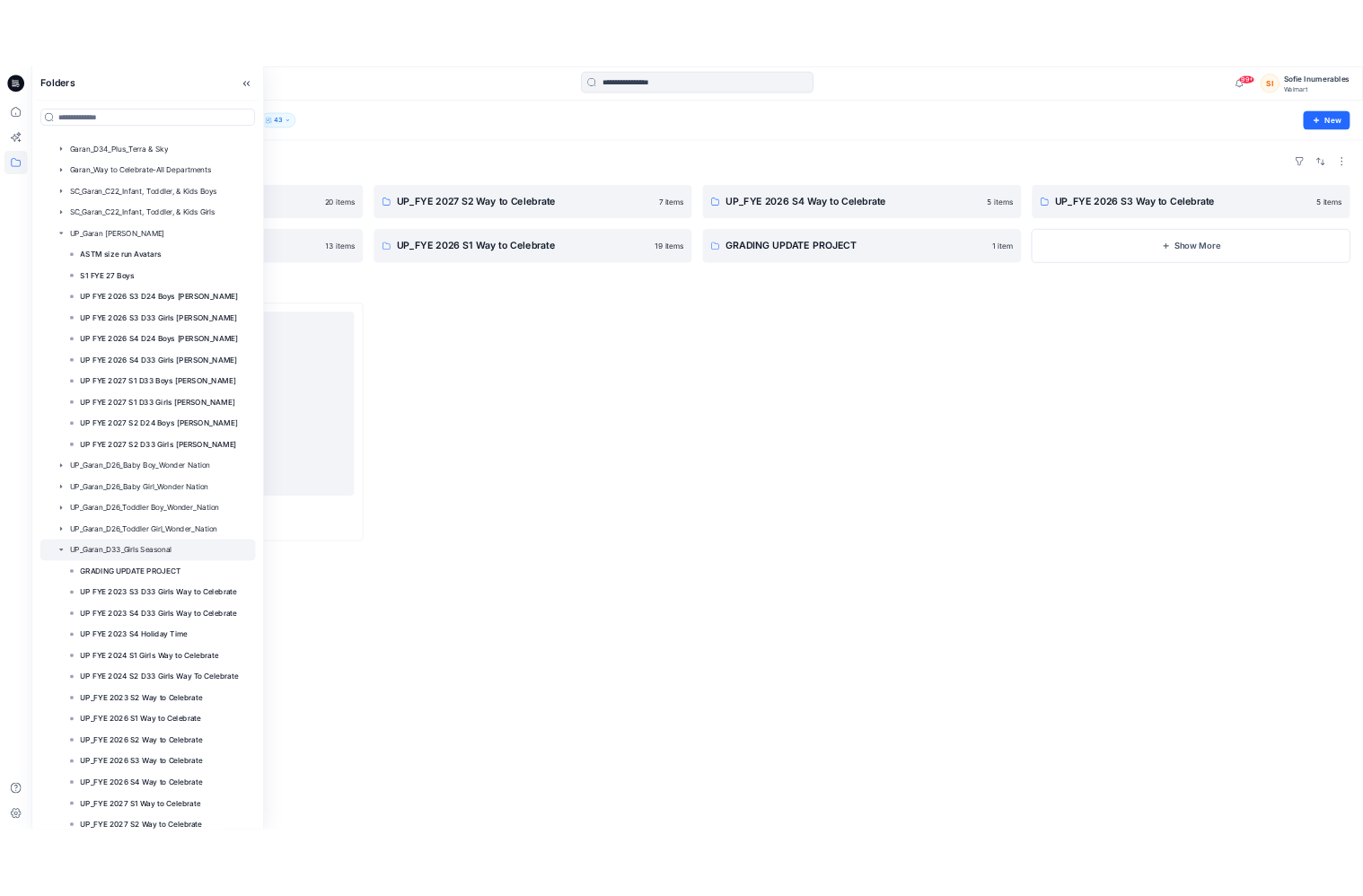
scroll to position [378, 0]
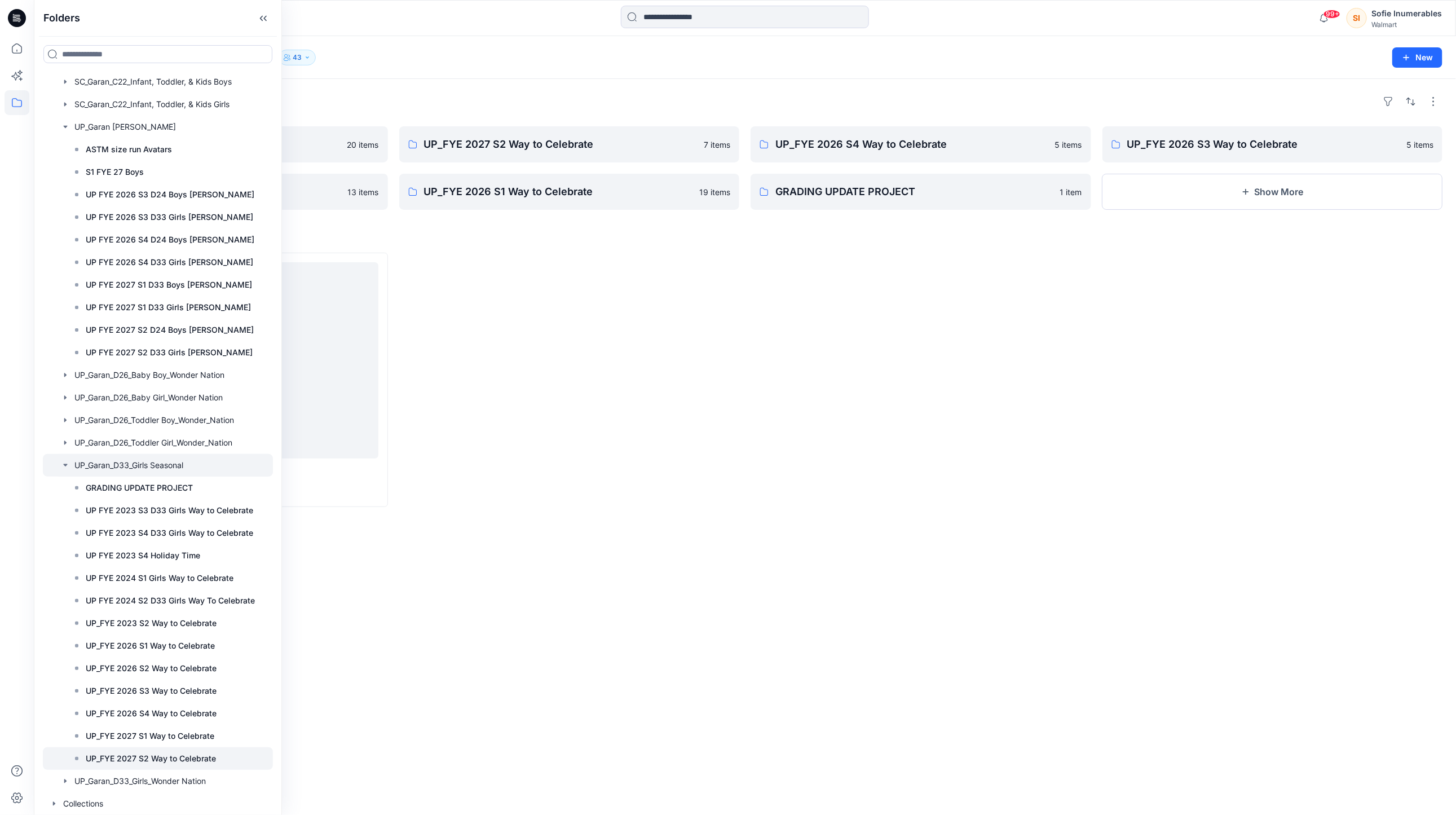
click at [192, 752] on p "UP_FYE 2027 S2 Way to Celebrate" at bounding box center [150, 759] width 130 height 14
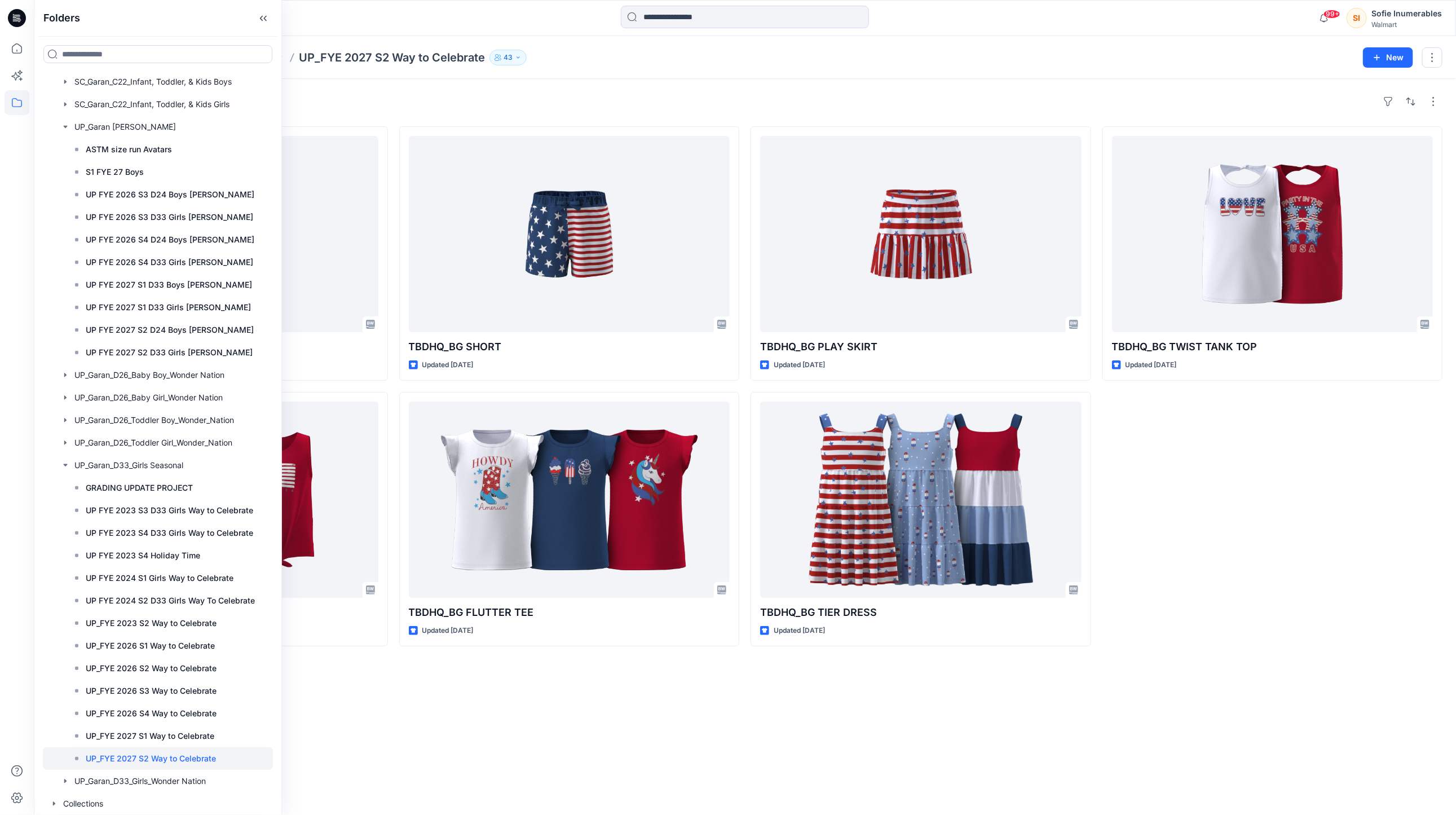
click at [918, 106] on div "Styles" at bounding box center [744, 101] width 1395 height 18
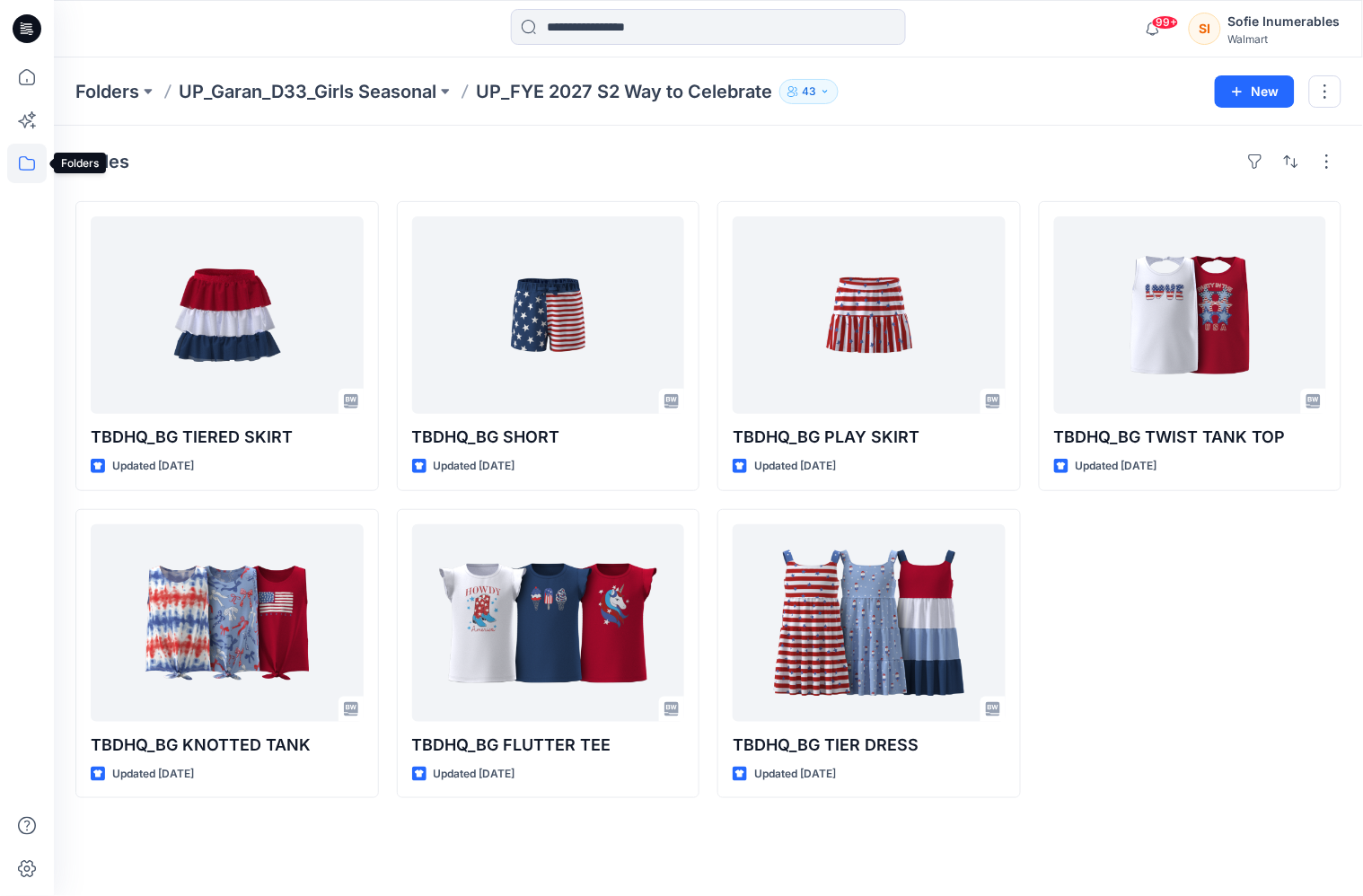
click at [19, 163] on icon at bounding box center [27, 163] width 16 height 14
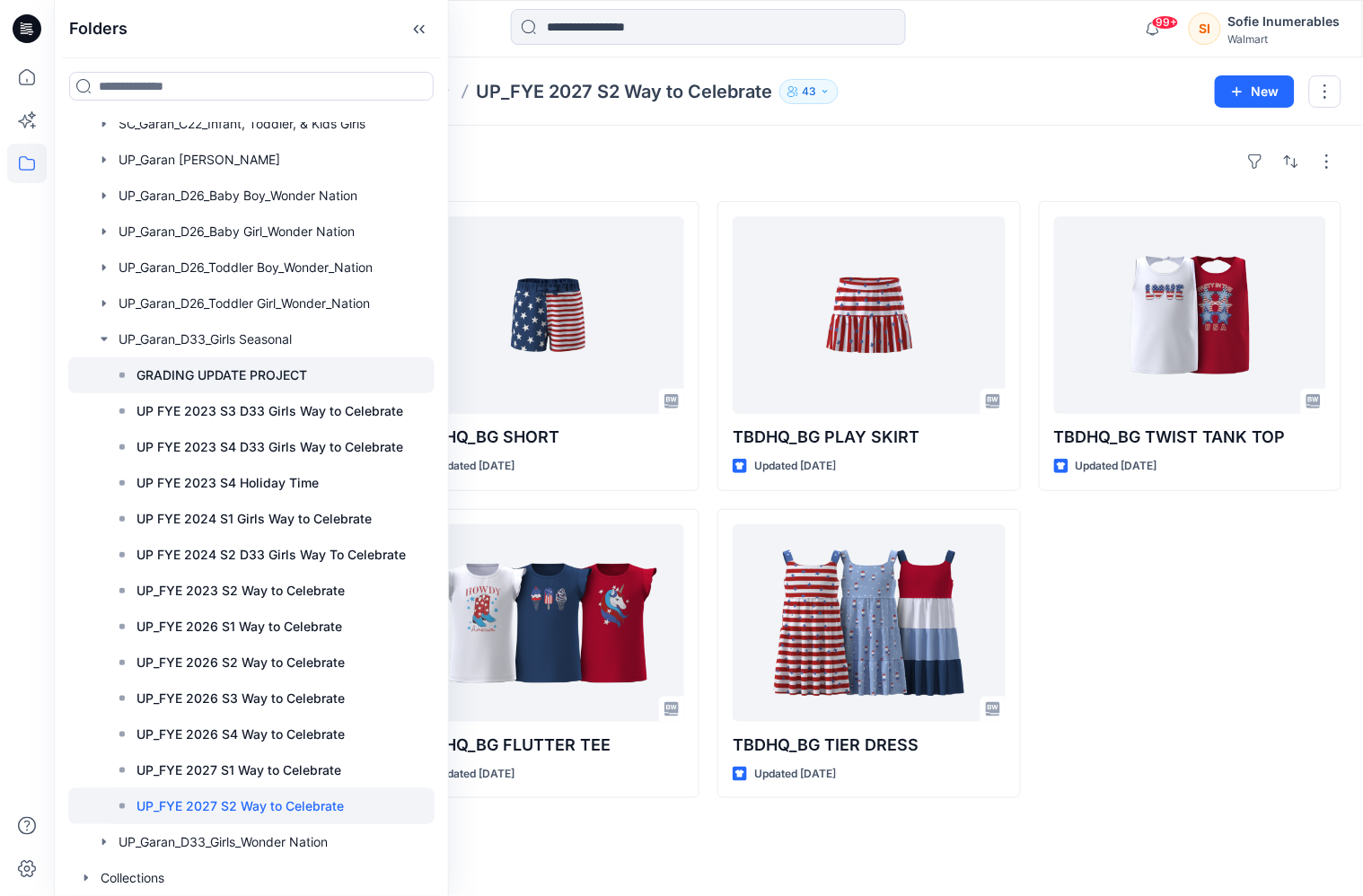
scroll to position [383, 0]
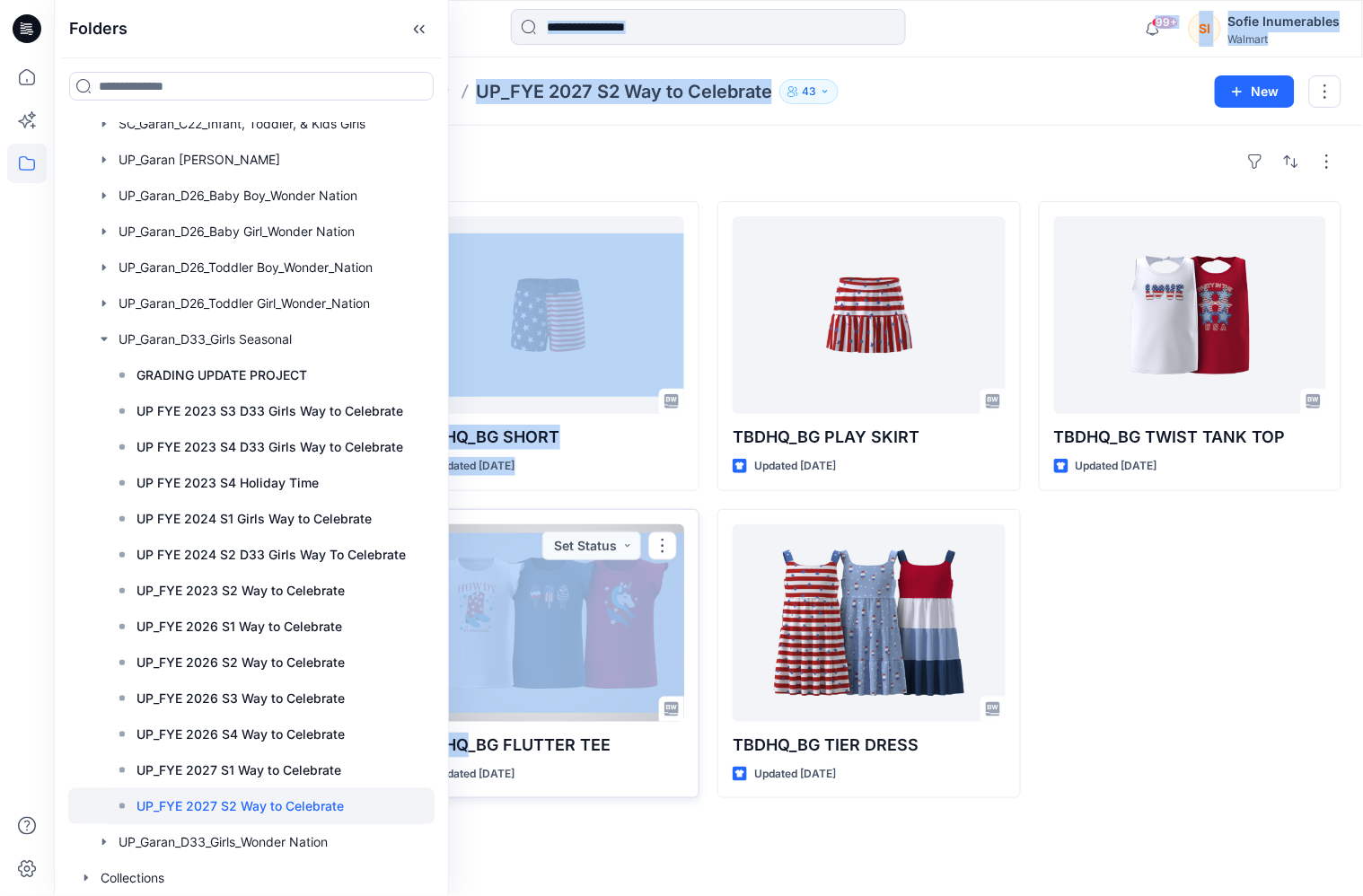
drag, startPoint x: 448, startPoint y: 791, endPoint x: 484, endPoint y: 801, distance: 37.2
click at [485, 799] on div "Folders Folders Garan_D33_Girls Seasonal Garan_D33_Girls_Wonder Nation Garan_D3…" at bounding box center [681, 448] width 1363 height 896
drag, startPoint x: 446, startPoint y: 817, endPoint x: 466, endPoint y: 818, distance: 19.8
click at [470, 819] on div "Folders Folders Garan_D33_Girls Seasonal Garan_D33_Girls_Wonder Nation Garan_D3…" at bounding box center [681, 448] width 1363 height 896
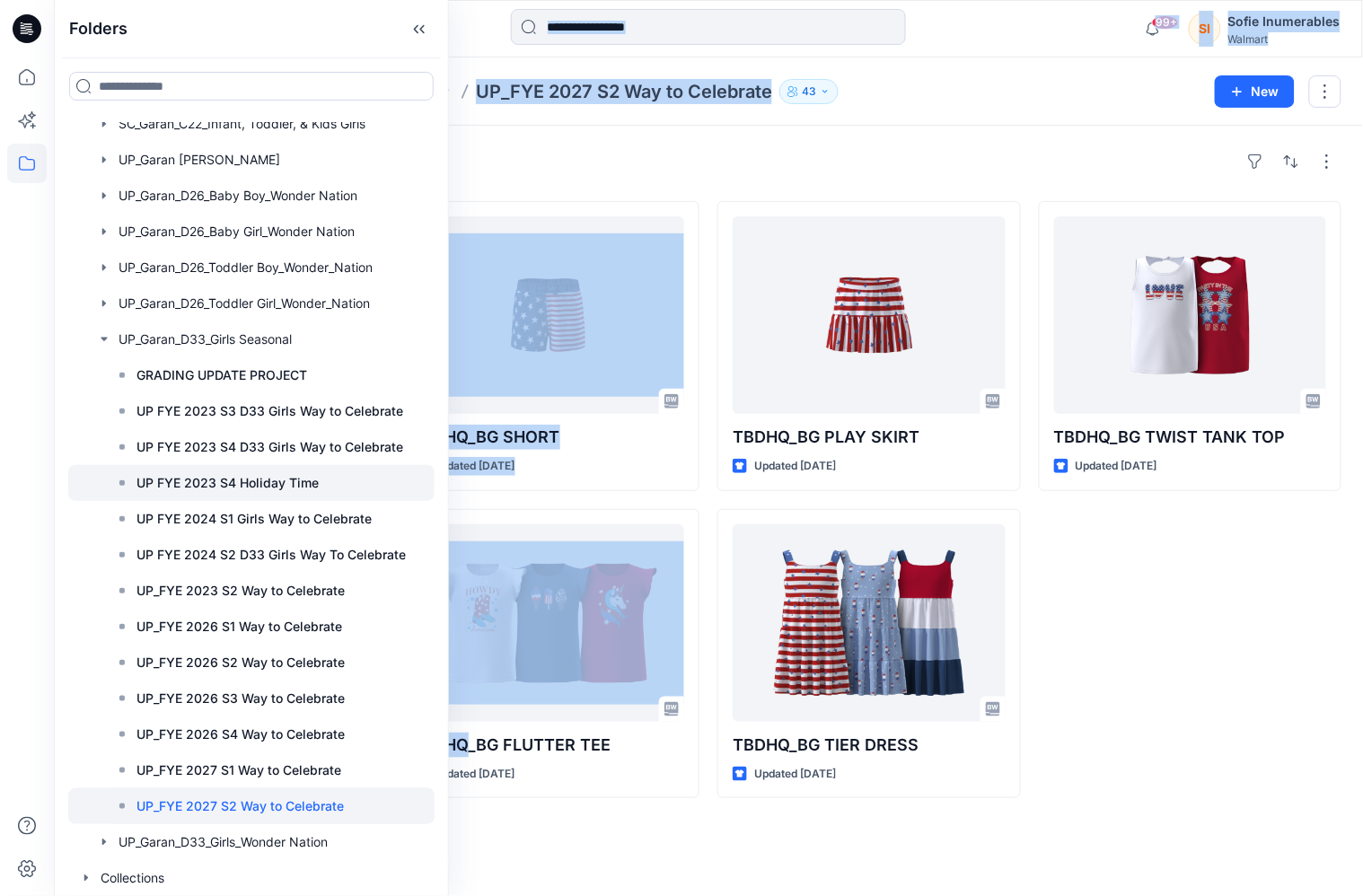
click at [319, 472] on p "UP FYE 2023 S4 Holiday Time" at bounding box center [227, 483] width 182 height 22
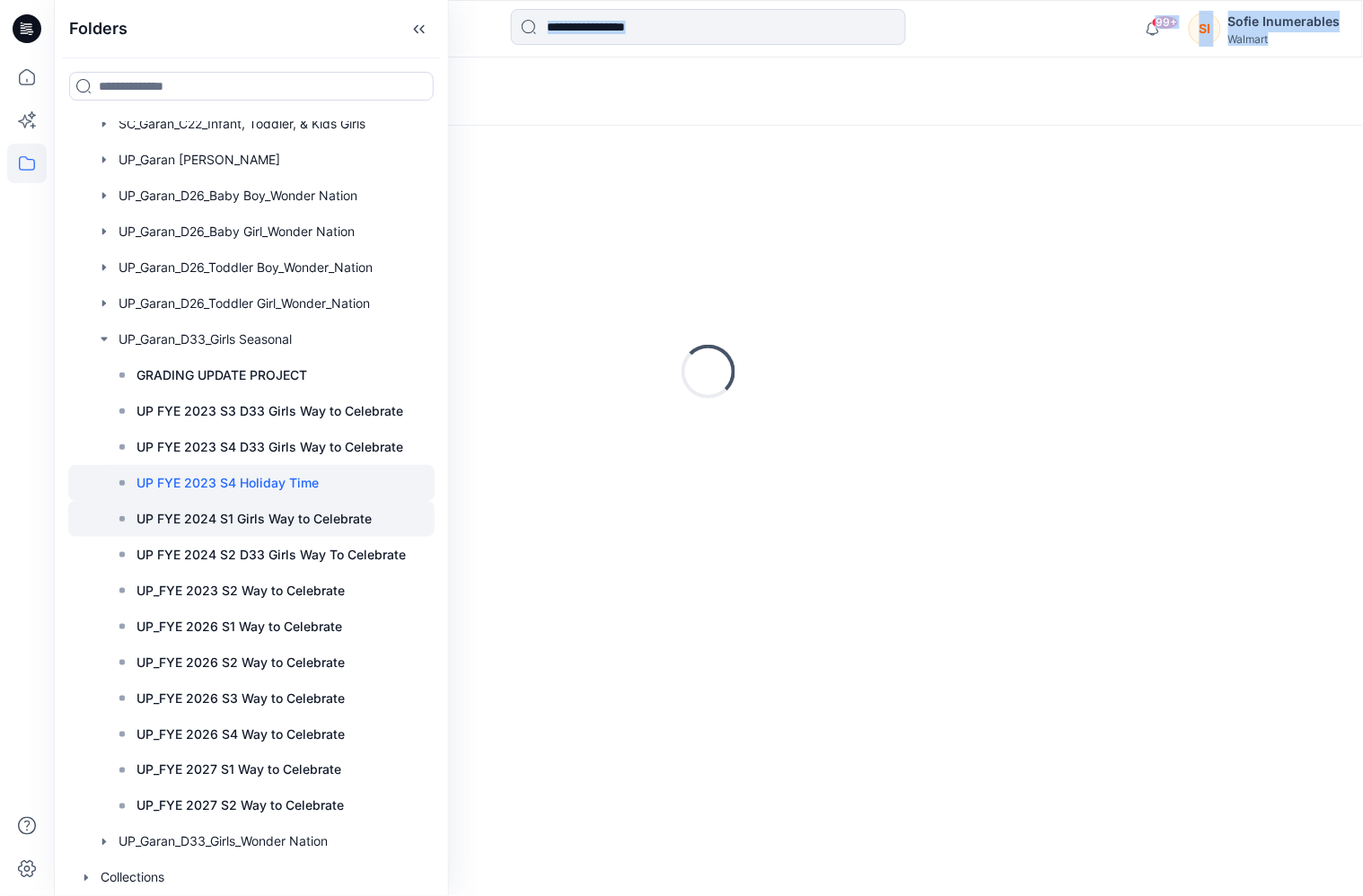
click at [338, 508] on p "UP FYE 2024 S1 Girls Way to Celebrate" at bounding box center [253, 519] width 235 height 22
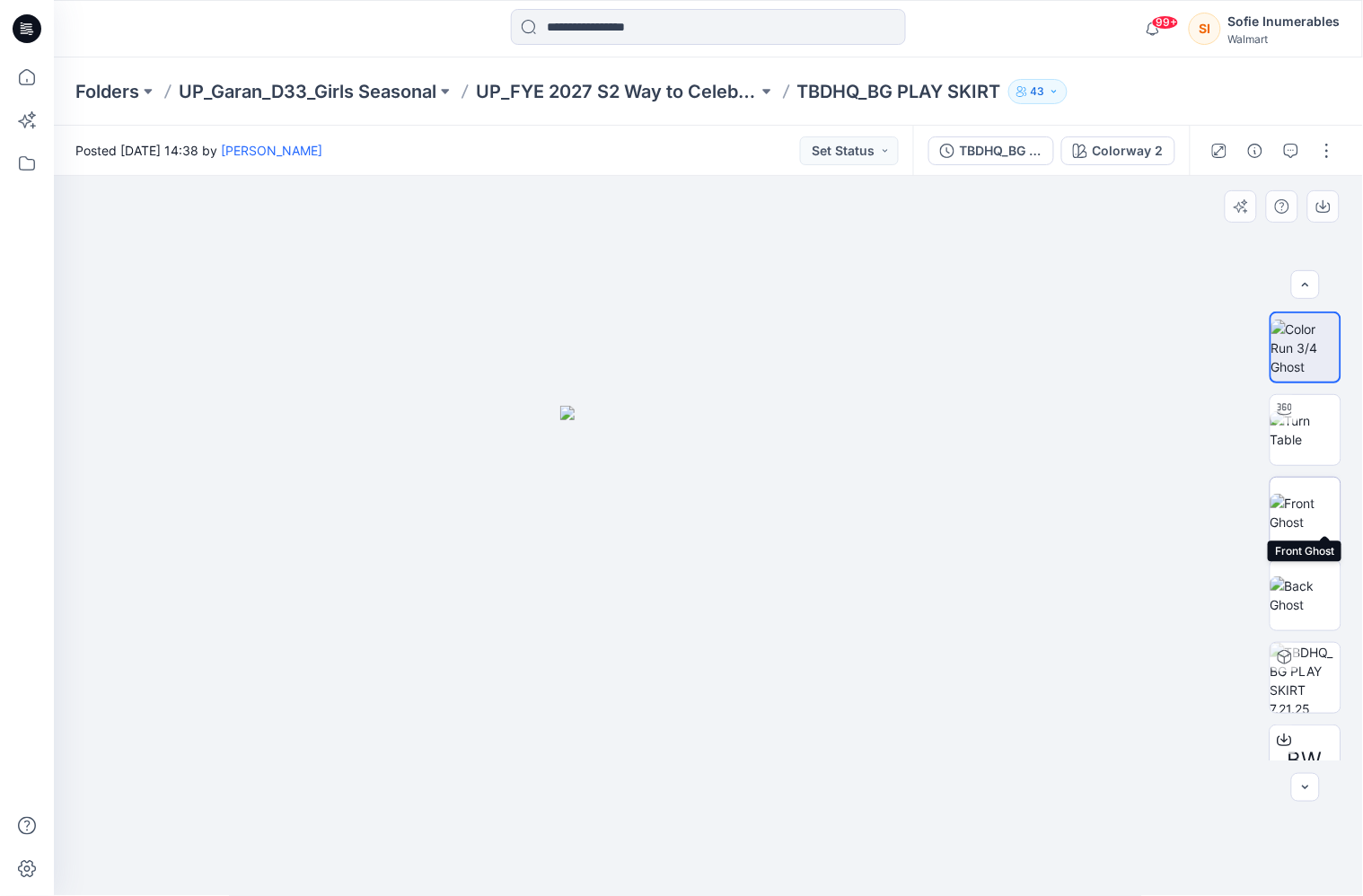
scroll to position [36, 0]
